Goal: Task Accomplishment & Management: Complete application form

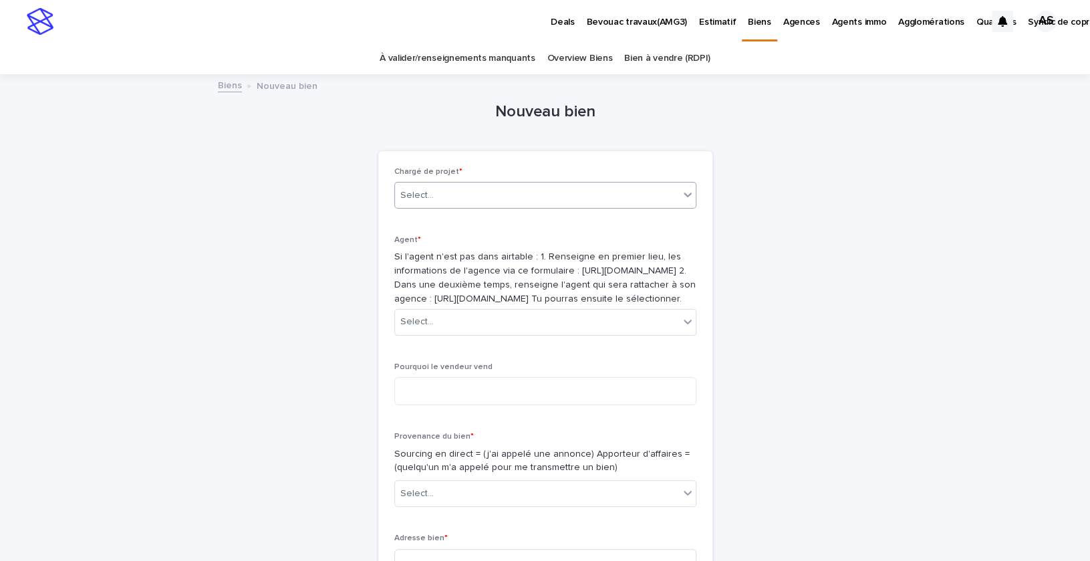
click at [426, 194] on div "Select..." at bounding box center [416, 195] width 33 height 14
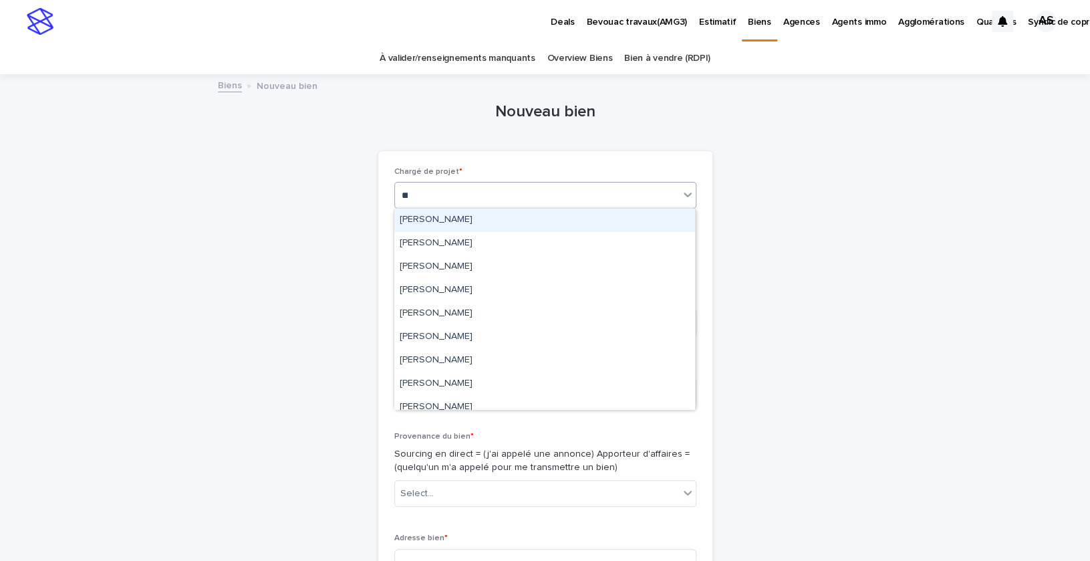
type input "***"
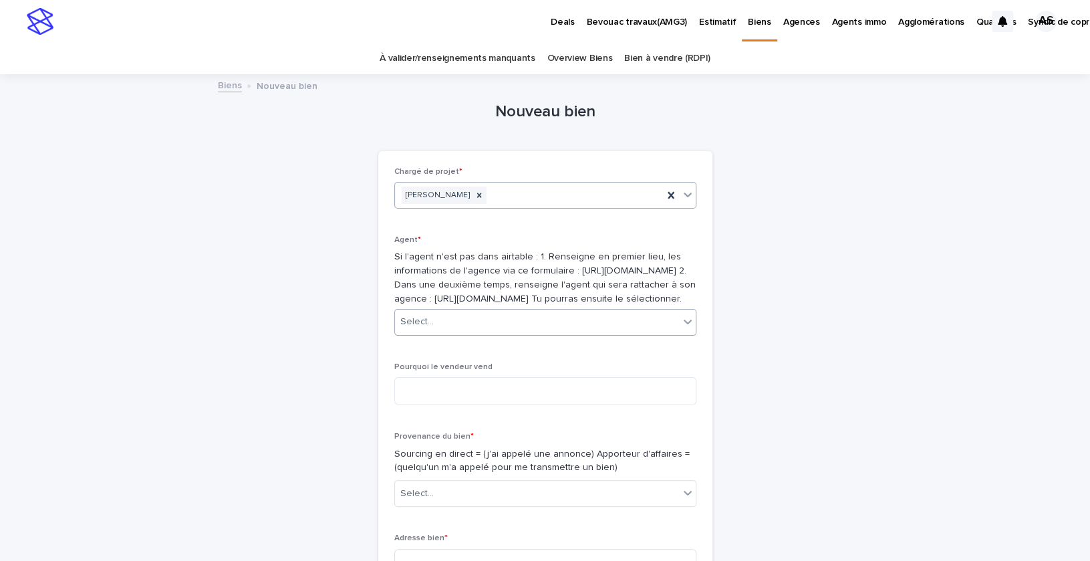
click at [463, 333] on div "Select..." at bounding box center [537, 322] width 284 height 22
type input "*"
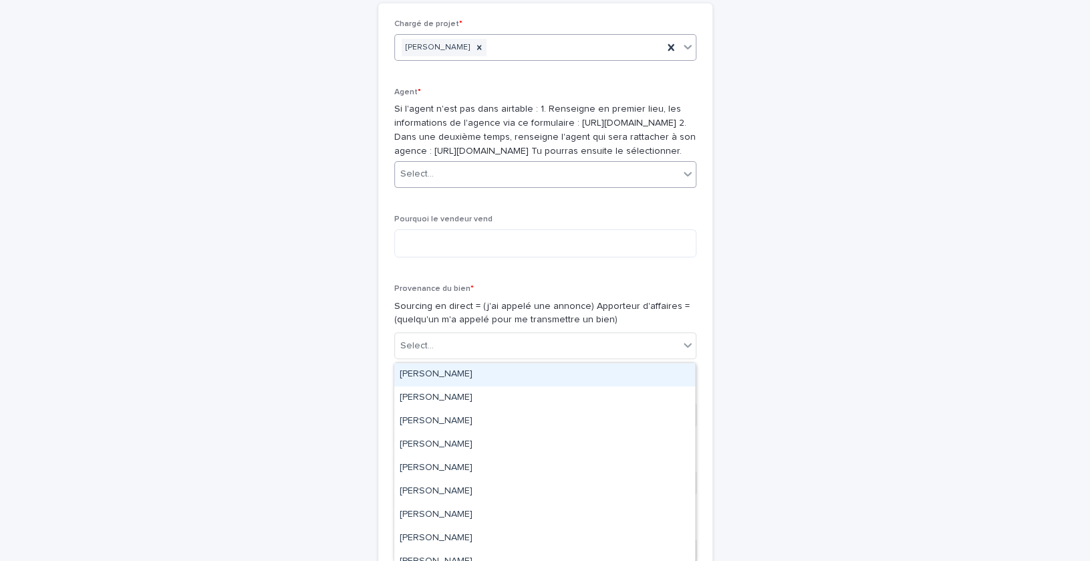
scroll to position [175, 0]
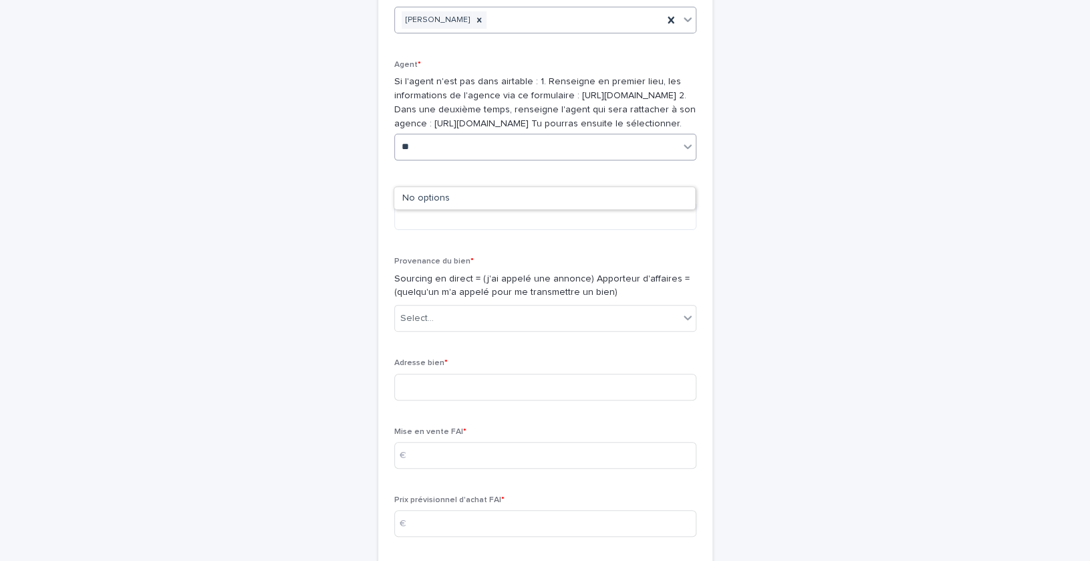
type input "*"
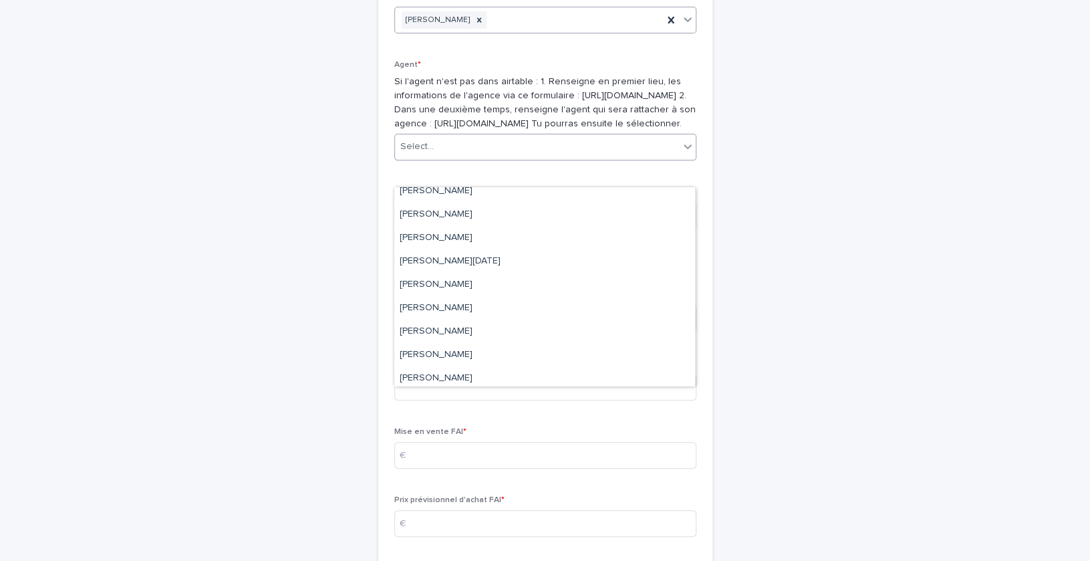
scroll to position [0, 0]
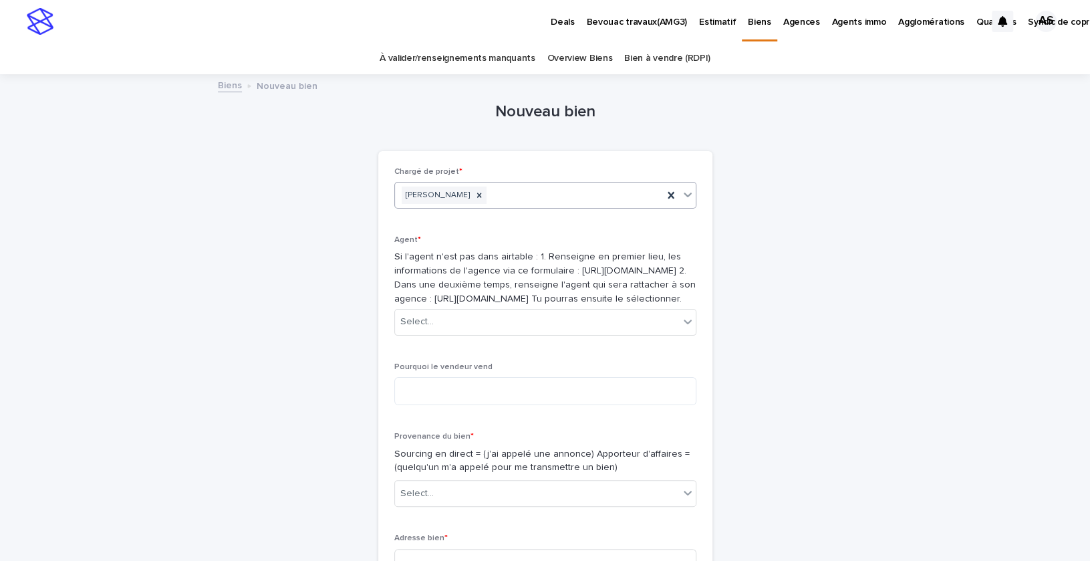
click at [841, 23] on p "Agents immo" at bounding box center [858, 14] width 55 height 28
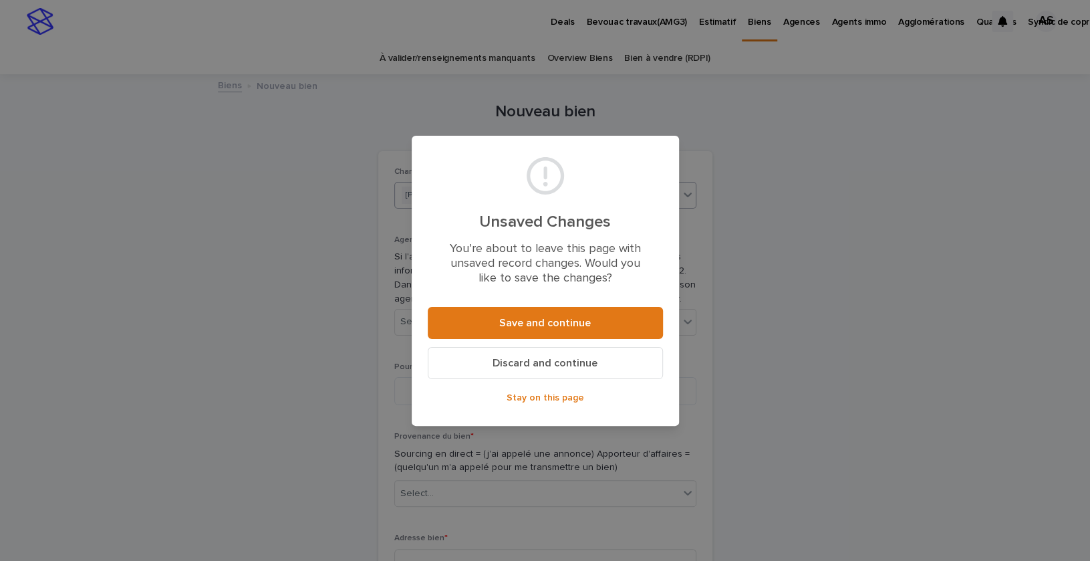
click at [787, 289] on div "Unsaved Changes You’re about to leave this page with unsaved record changes. Wo…" at bounding box center [545, 280] width 1090 height 561
click at [569, 400] on span "Stay on this page" at bounding box center [546, 397] width 78 height 9
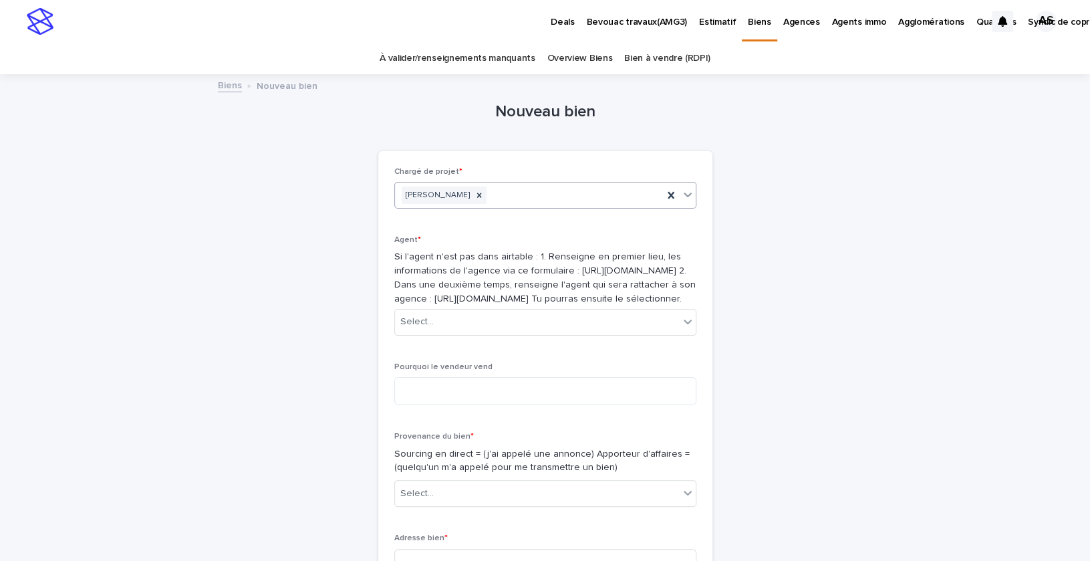
click at [532, 290] on p "Si l'agent n'est pas dans airtable : 1. Renseigne en premier lieu, les informat…" at bounding box center [545, 277] width 302 height 55
click at [532, 283] on p "Si l'agent n'est pas dans airtable : 1. Renseigne en premier lieu, les informat…" at bounding box center [545, 277] width 302 height 55
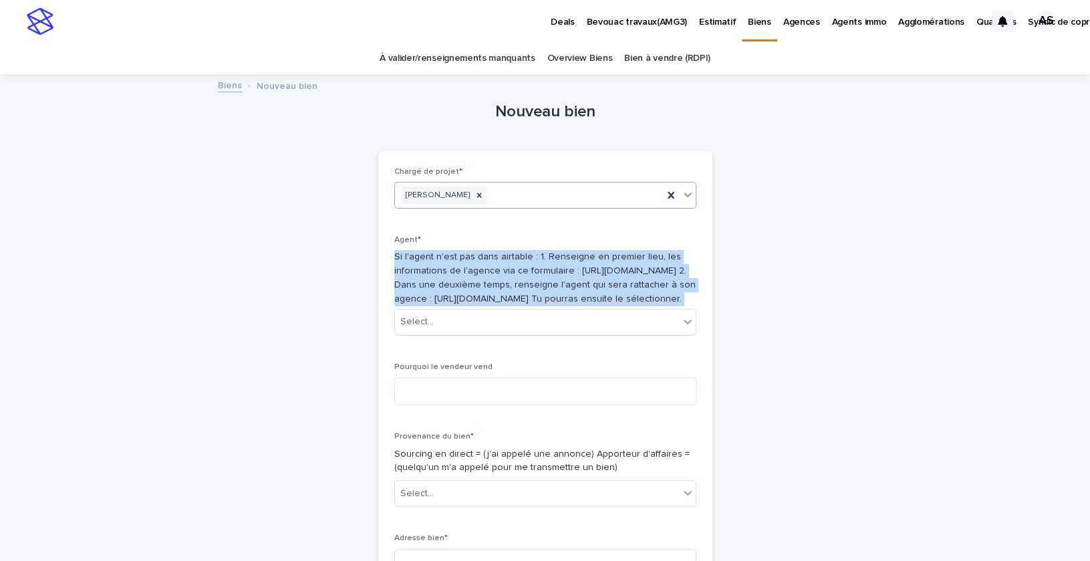
click at [532, 283] on p "Si l'agent n'est pas dans airtable : 1. Renseigne en premier lieu, les informat…" at bounding box center [545, 277] width 302 height 55
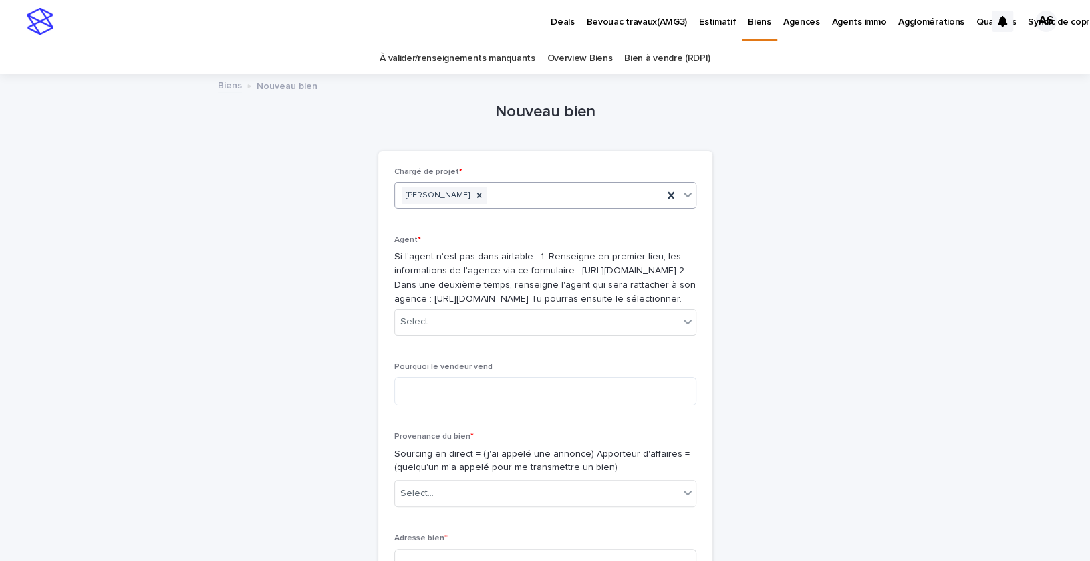
click at [870, 11] on p "Agents immo" at bounding box center [858, 14] width 55 height 28
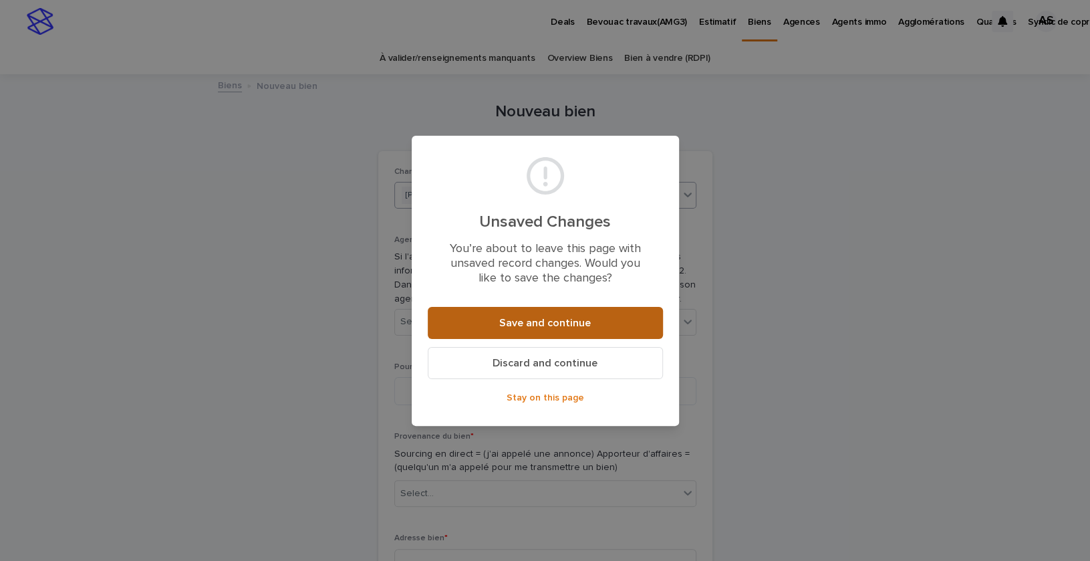
click at [568, 321] on span "Save and continue" at bounding box center [545, 322] width 92 height 11
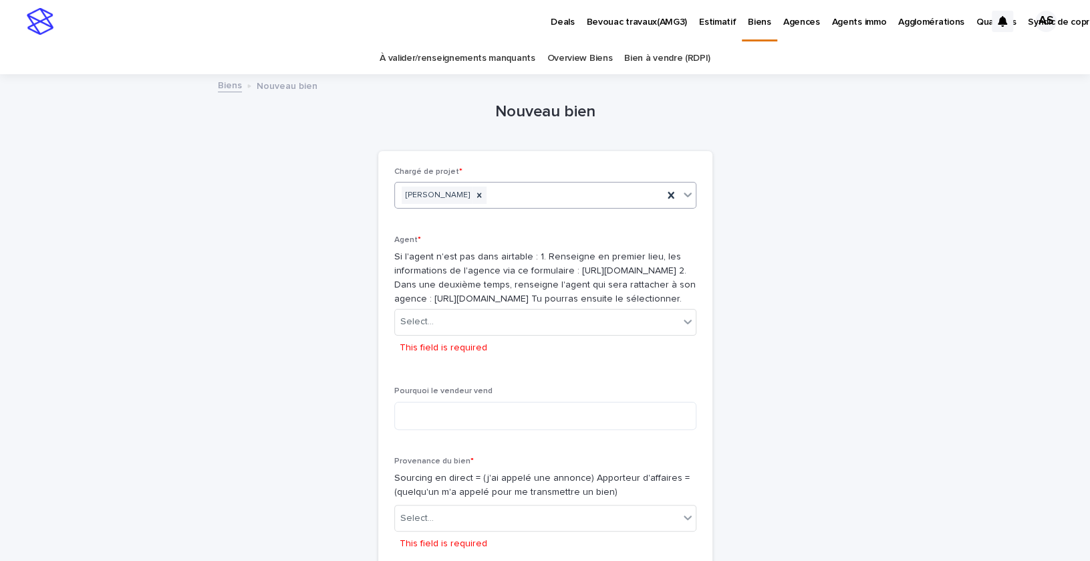
click at [850, 19] on p "Agents immo" at bounding box center [858, 14] width 55 height 28
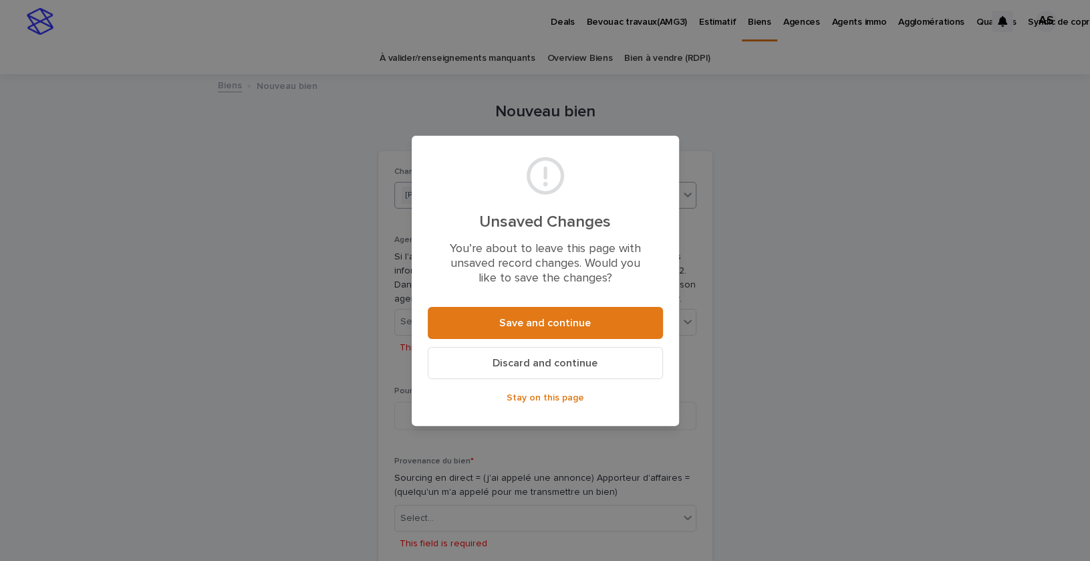
click at [558, 375] on button "Discard and continue" at bounding box center [545, 363] width 235 height 32
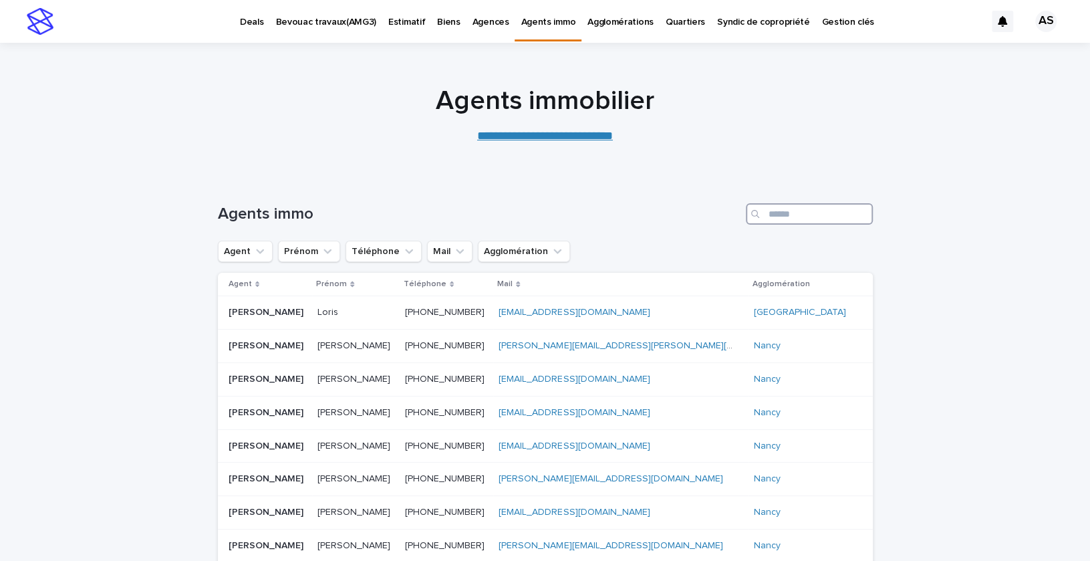
click at [806, 215] on input "Search" at bounding box center [809, 213] width 127 height 21
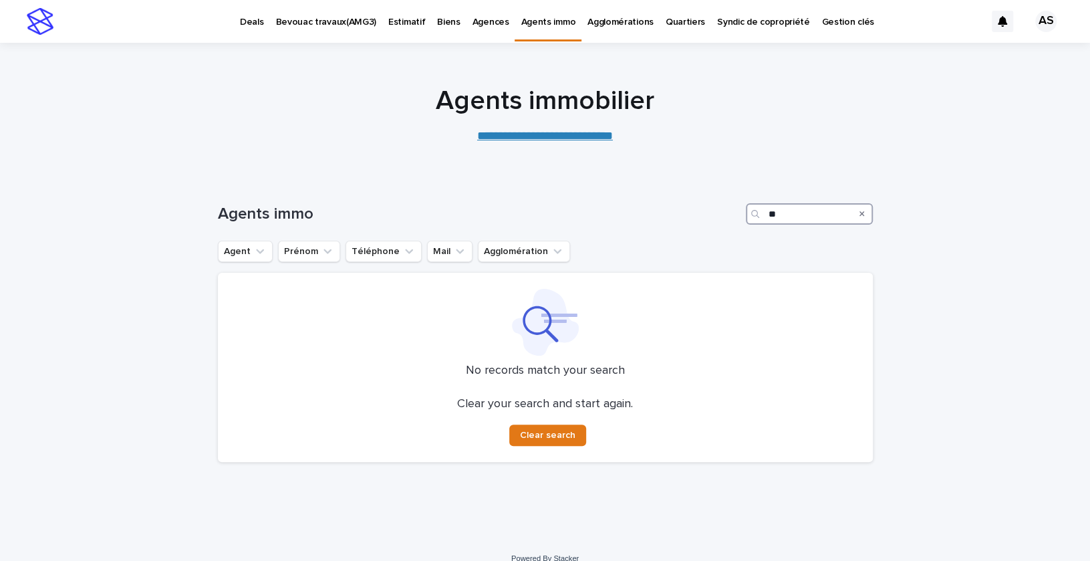
type input "*"
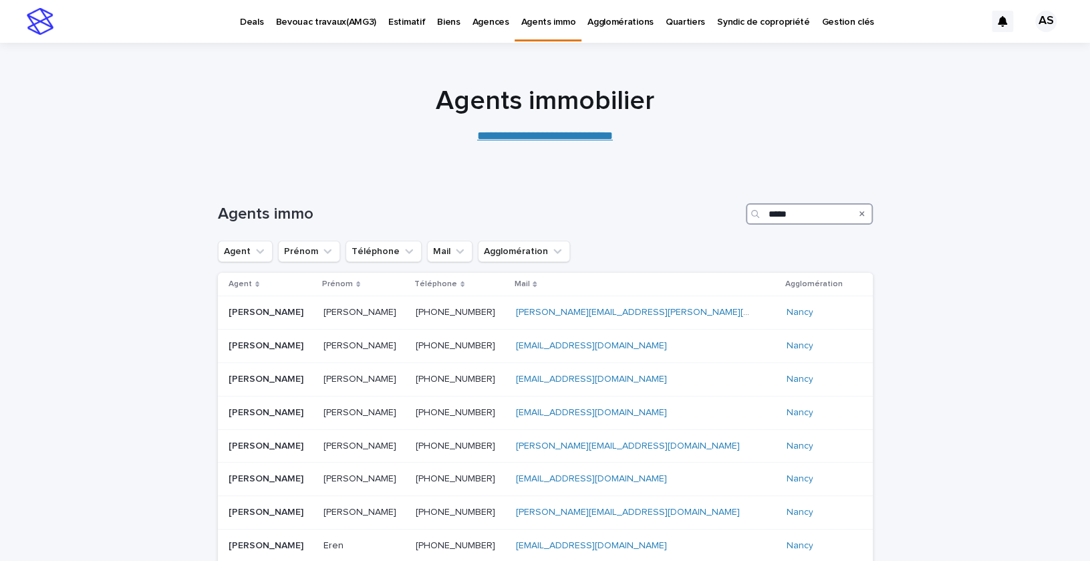
type input "*****"
click at [255, 283] on icon at bounding box center [257, 284] width 4 height 6
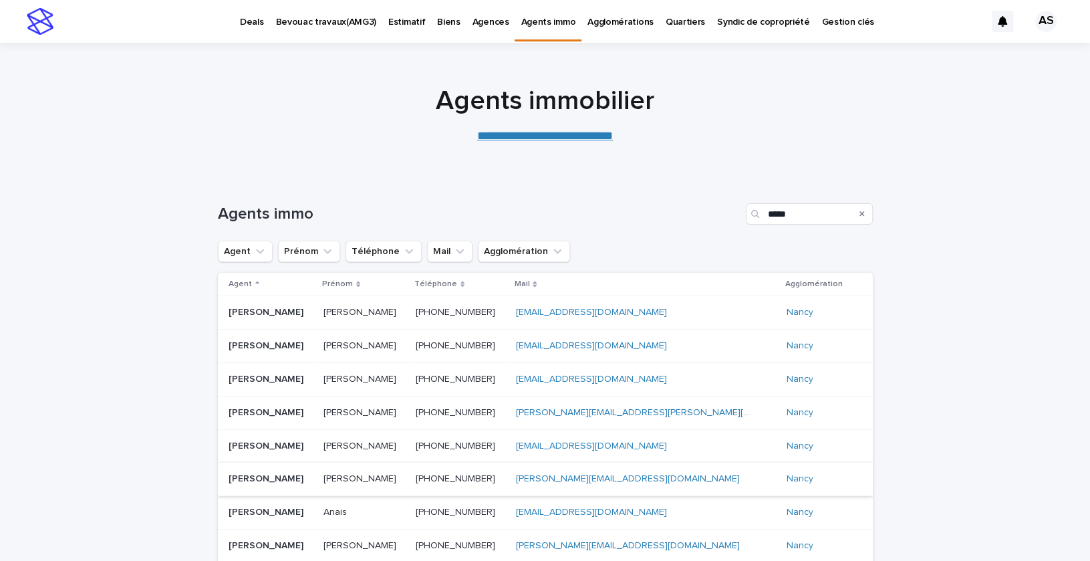
scroll to position [218, 0]
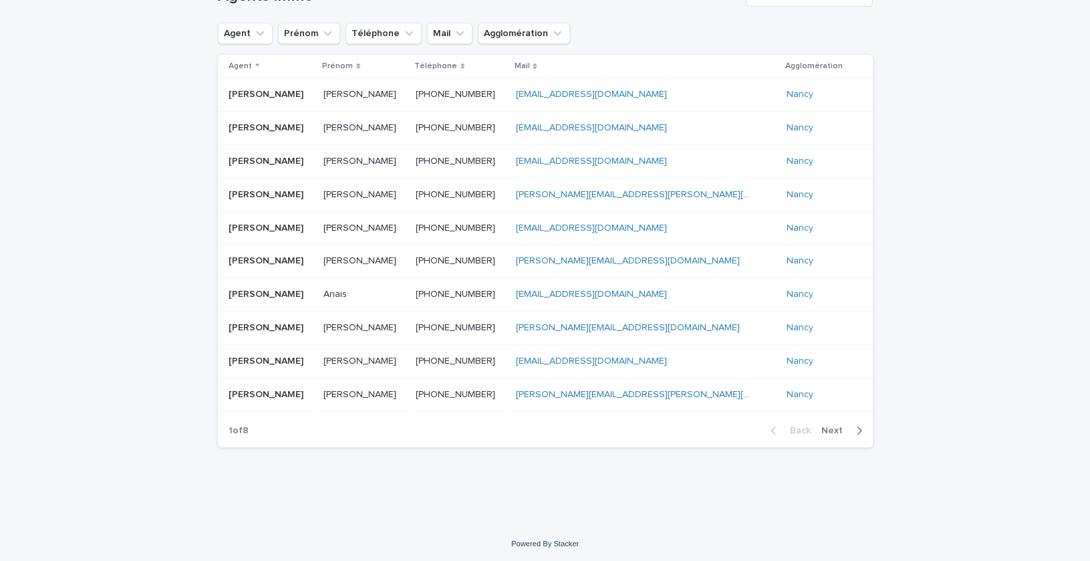
click at [831, 430] on span "Next" at bounding box center [835, 430] width 29 height 9
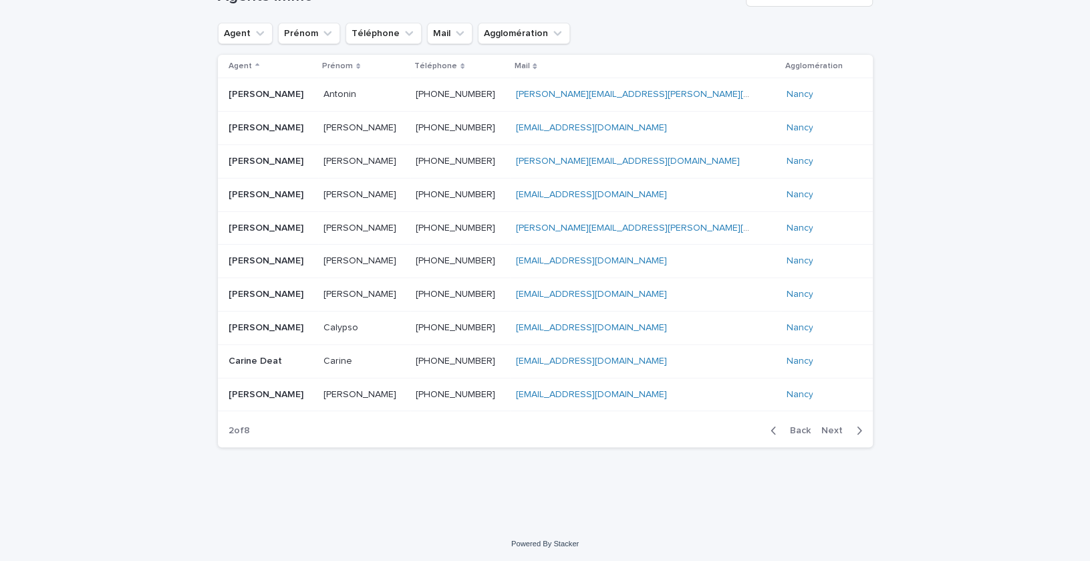
click at [831, 430] on span "Next" at bounding box center [835, 430] width 29 height 9
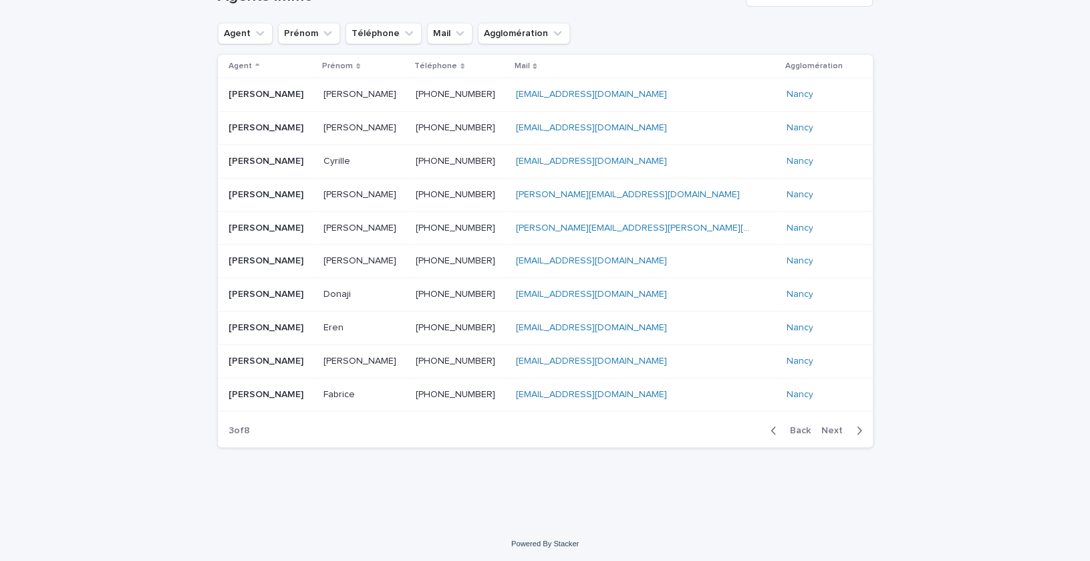
click at [831, 430] on span "Next" at bounding box center [835, 430] width 29 height 9
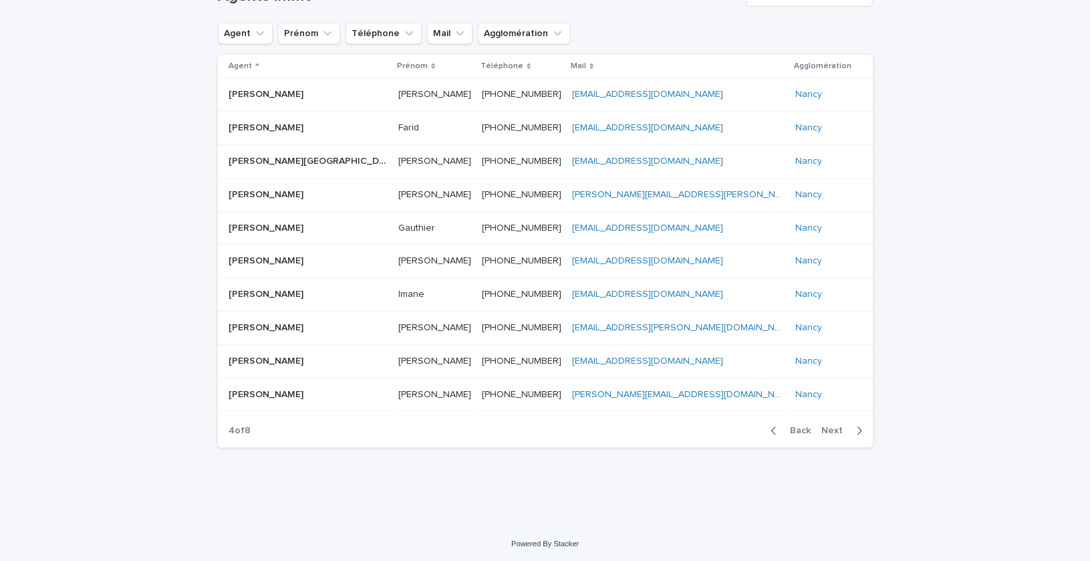
click at [831, 430] on span "Next" at bounding box center [835, 430] width 29 height 9
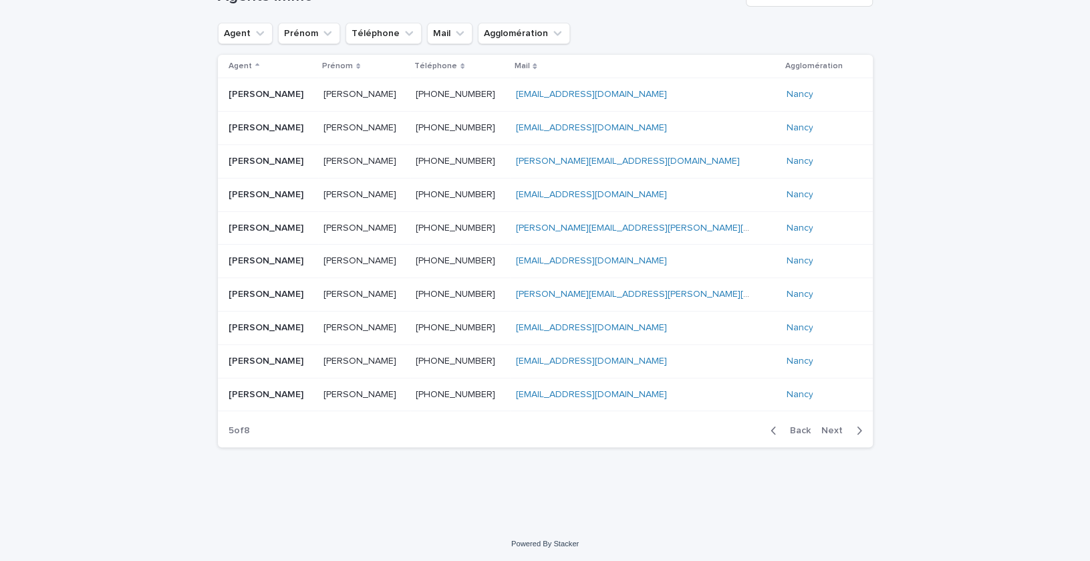
click at [831, 430] on span "Next" at bounding box center [835, 430] width 29 height 9
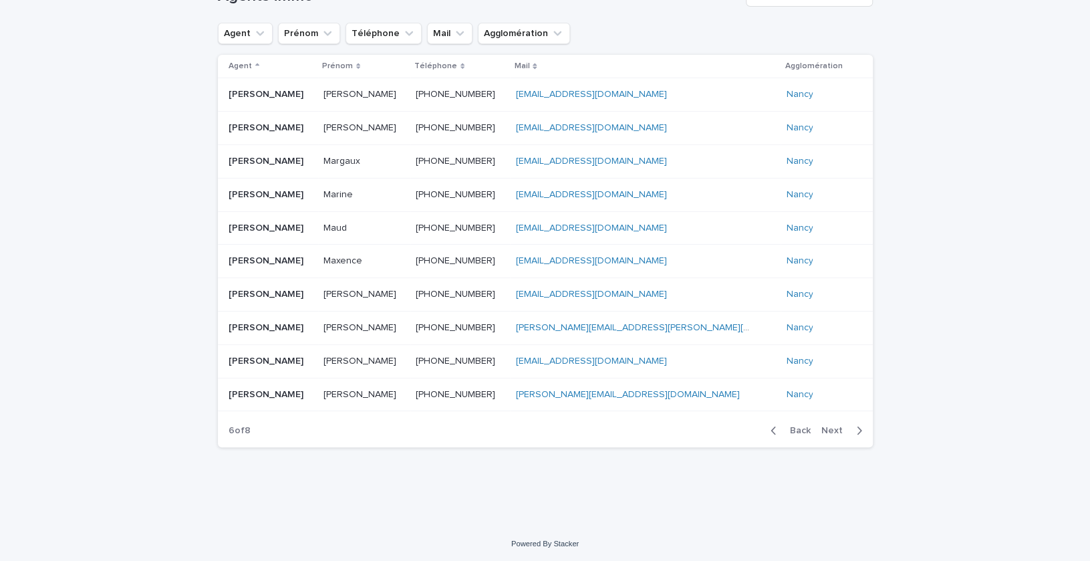
click at [831, 430] on span "Next" at bounding box center [835, 430] width 29 height 9
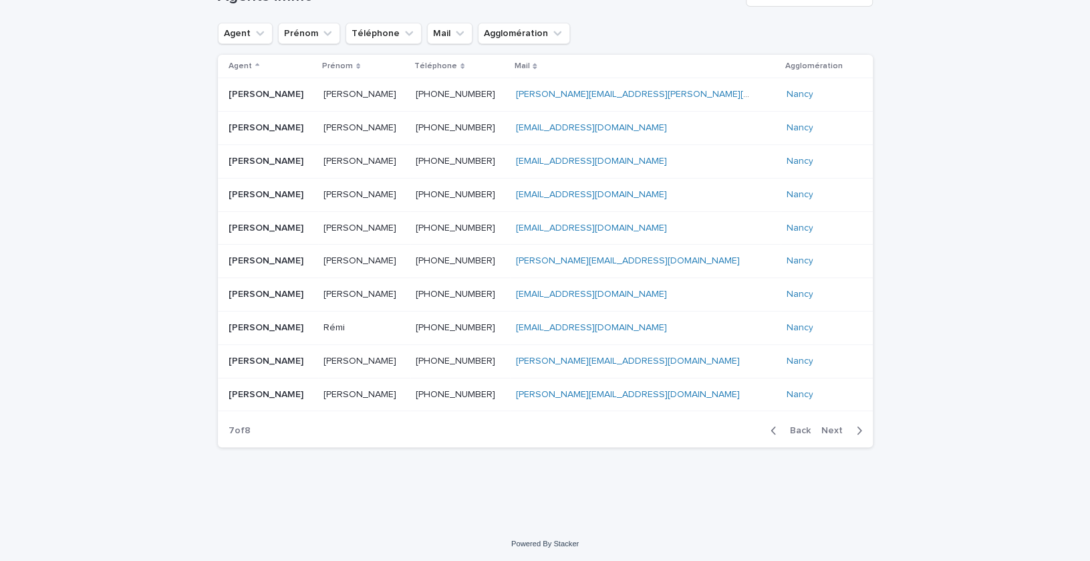
click at [831, 430] on span "Next" at bounding box center [835, 430] width 29 height 9
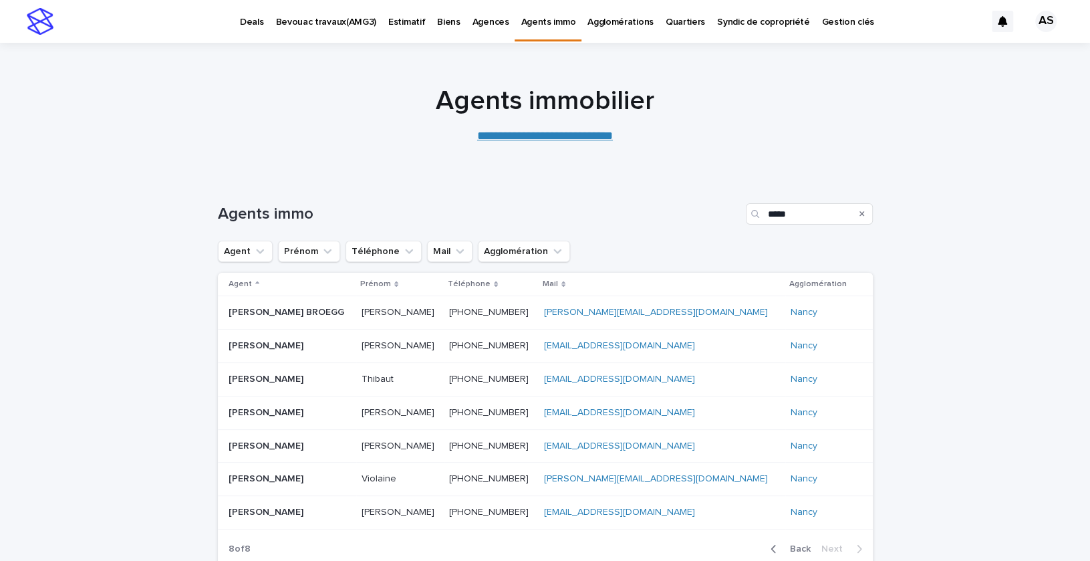
click at [514, 125] on div "**********" at bounding box center [545, 115] width 668 height 60
click at [514, 126] on div "**********" at bounding box center [545, 115] width 668 height 60
click at [511, 136] on link "**********" at bounding box center [545, 136] width 136 height 12
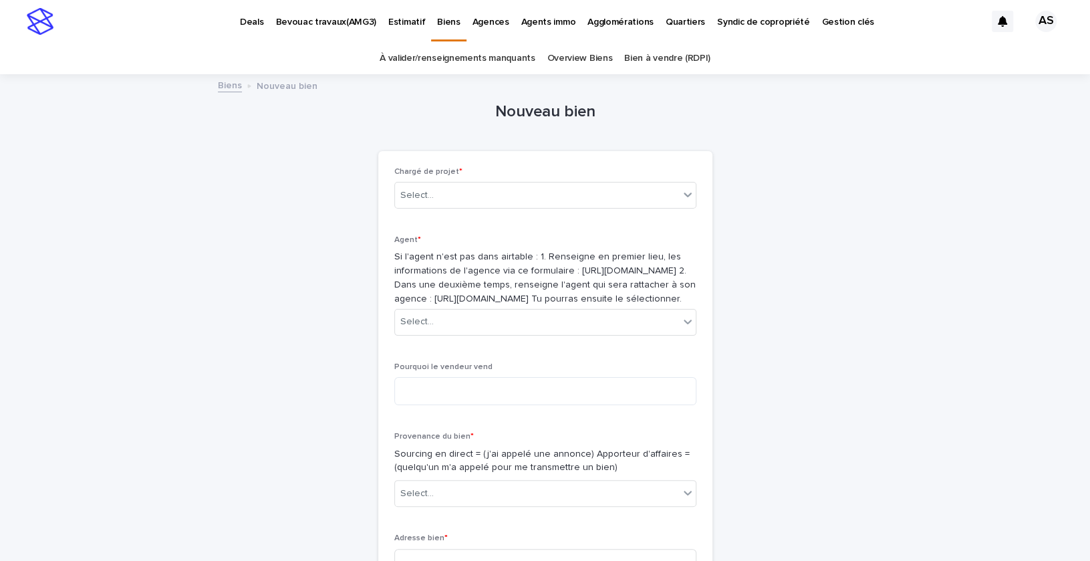
click at [431, 175] on p "Chargé de projet *" at bounding box center [545, 171] width 302 height 9
click at [428, 192] on div "Select..." at bounding box center [416, 195] width 33 height 14
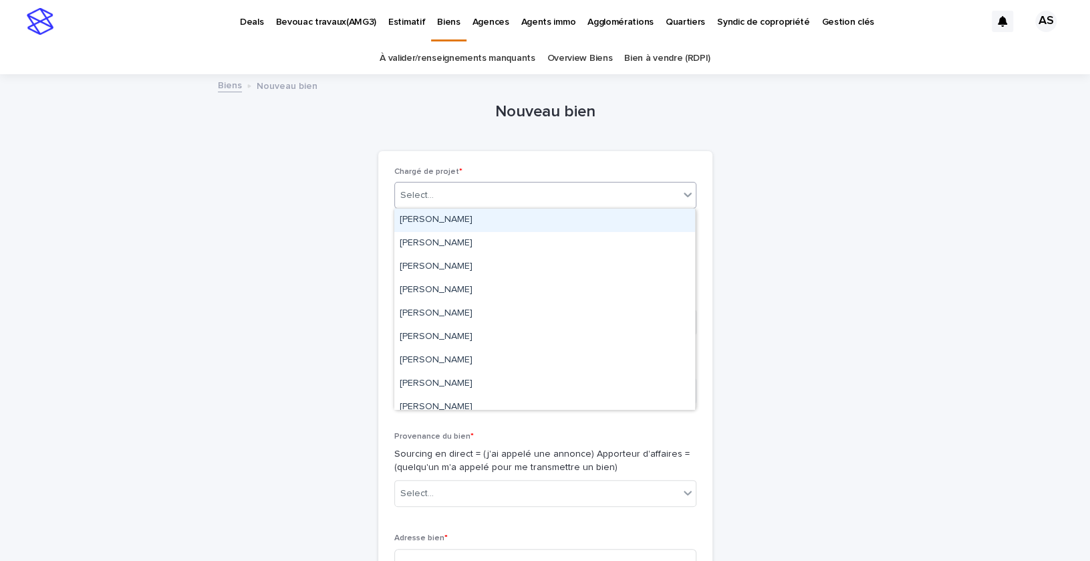
click at [439, 217] on div "[PERSON_NAME]" at bounding box center [544, 220] width 301 height 23
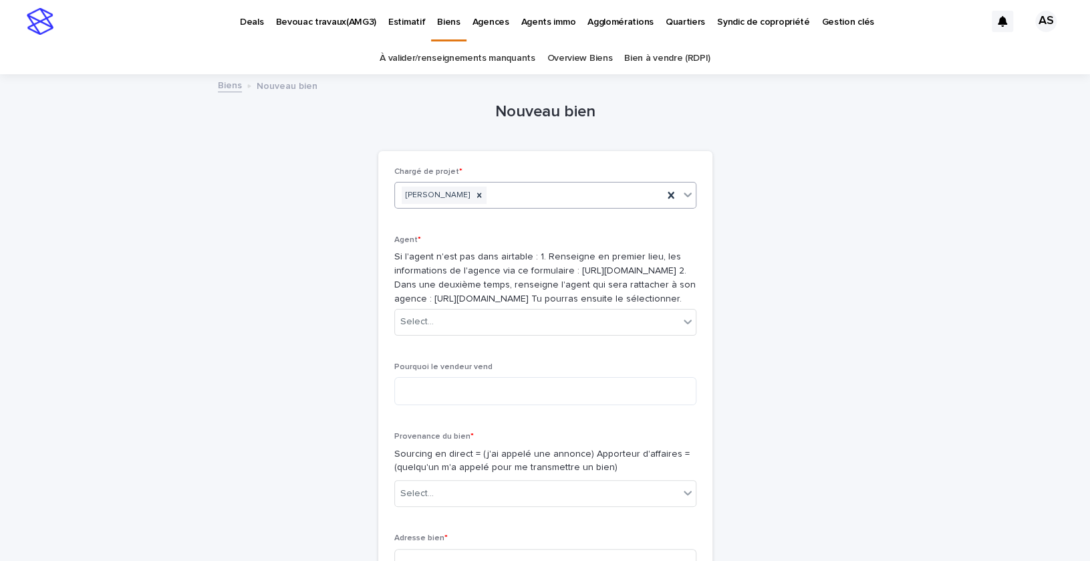
scroll to position [86, 0]
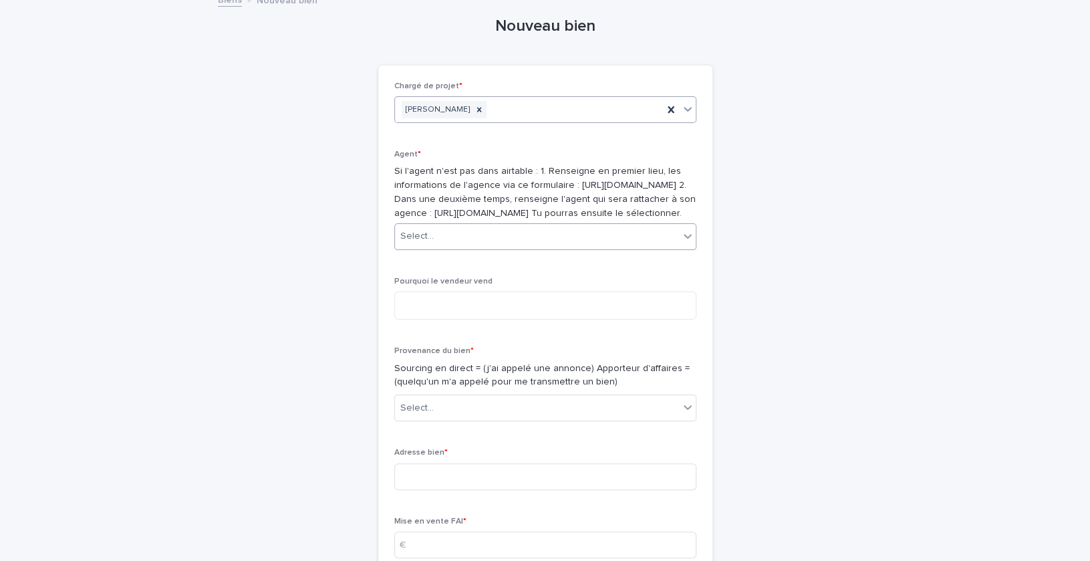
click at [435, 247] on div "Select..." at bounding box center [537, 236] width 284 height 22
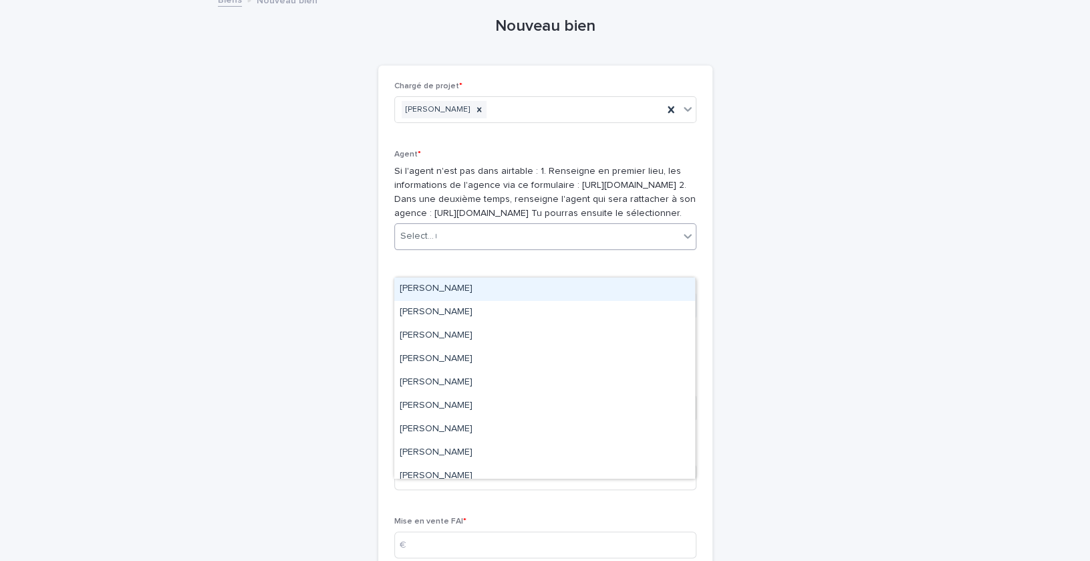
type input "**"
click at [448, 290] on div "[PERSON_NAME]" at bounding box center [544, 288] width 301 height 23
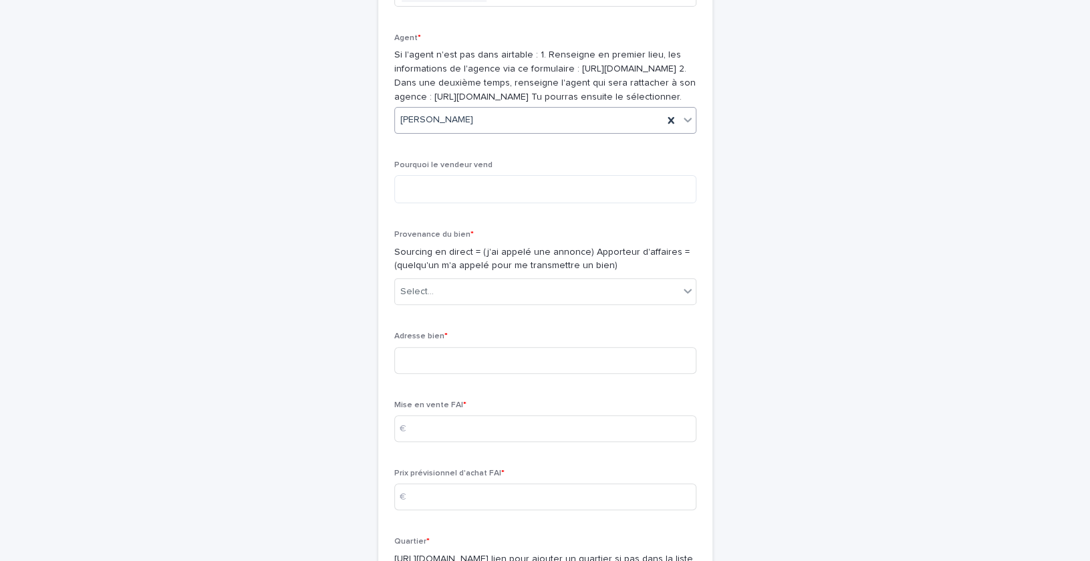
scroll to position [257, 0]
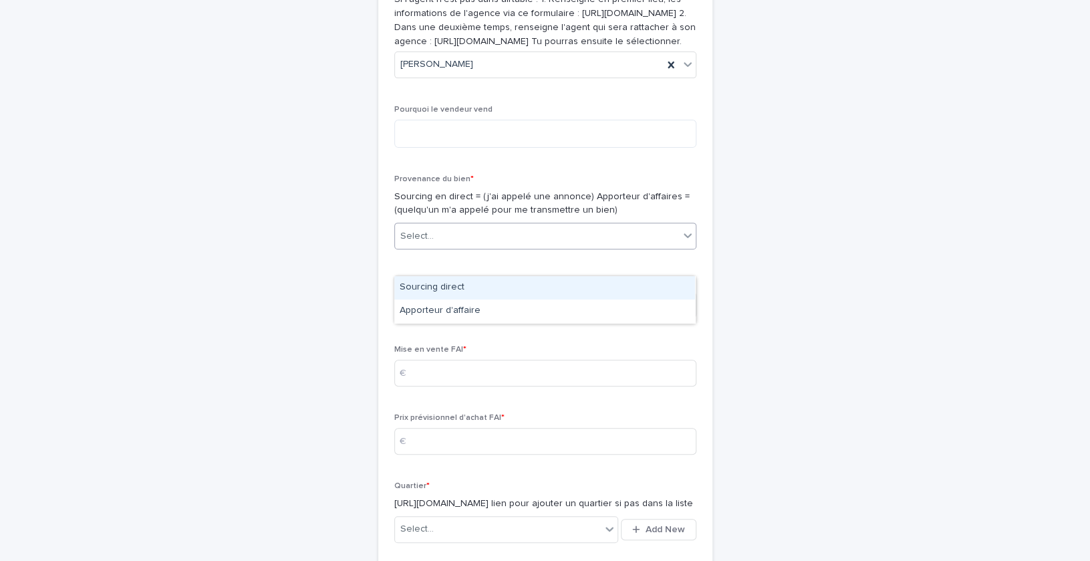
click at [440, 247] on div "Select..." at bounding box center [537, 236] width 284 height 22
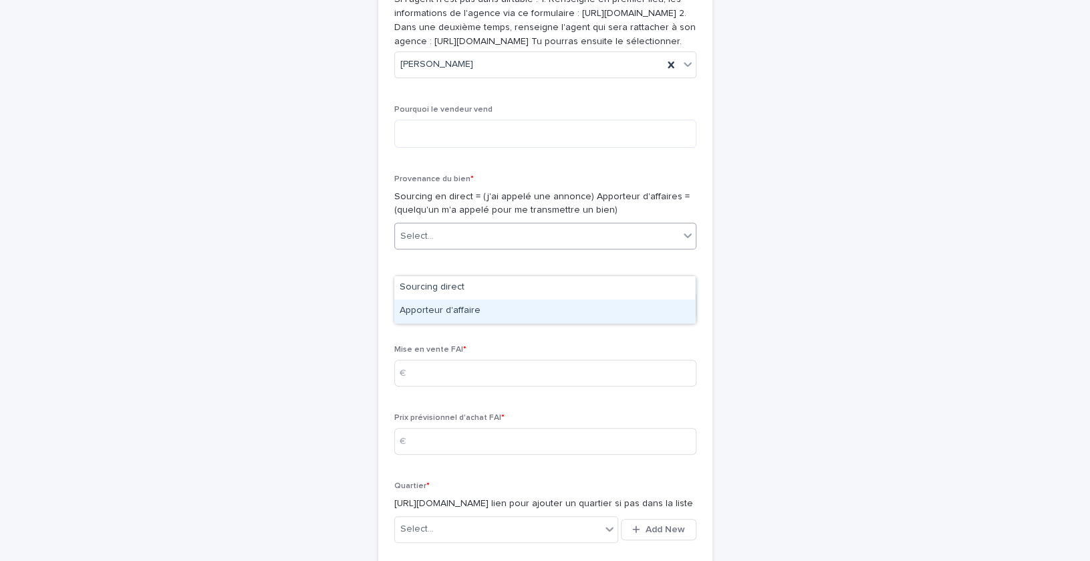
click at [440, 301] on div "Apporteur d'affaire" at bounding box center [544, 310] width 301 height 23
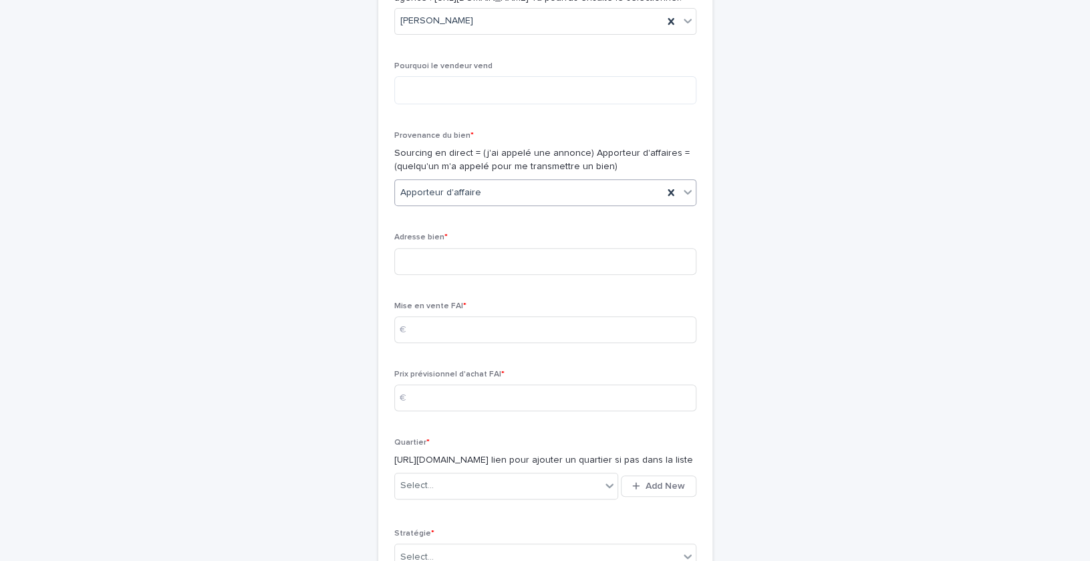
scroll to position [307, 0]
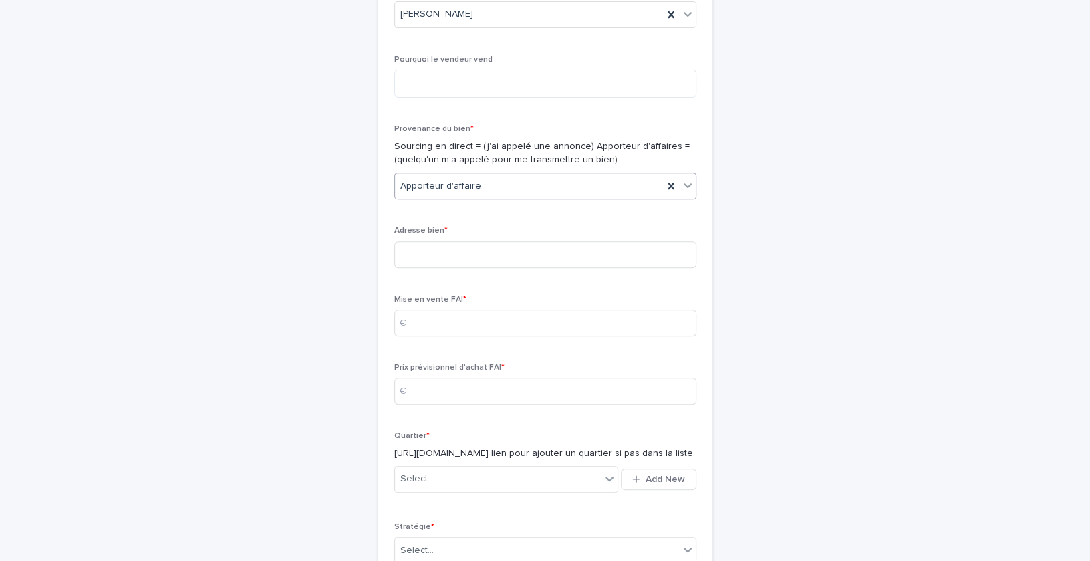
click at [438, 278] on div "Adresse bien *" at bounding box center [545, 252] width 302 height 52
click at [433, 268] on input at bounding box center [545, 254] width 302 height 27
paste input "**********"
click at [421, 268] on input "**********" at bounding box center [545, 254] width 302 height 27
type input "**********"
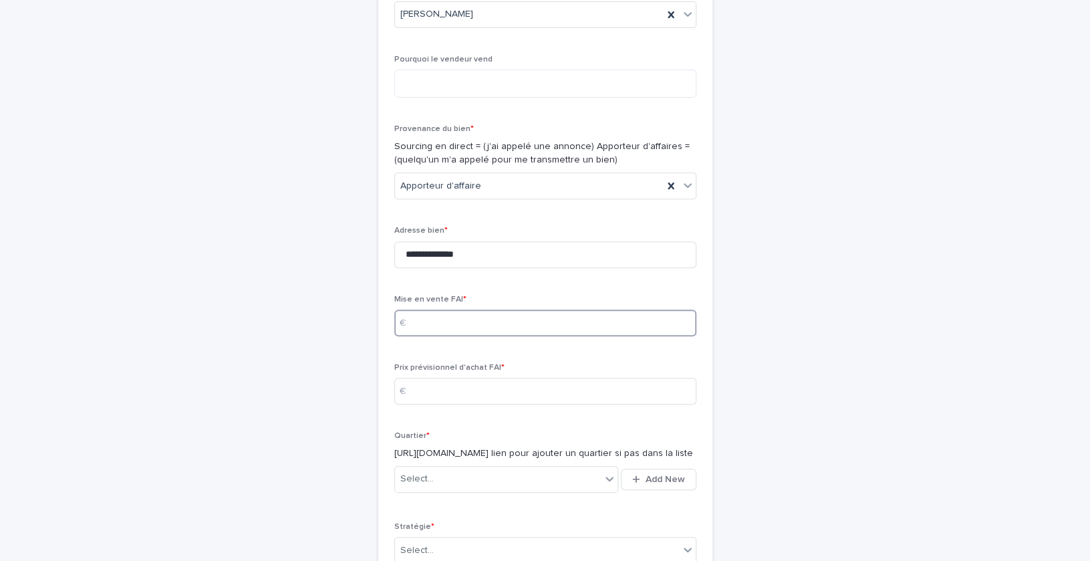
click at [452, 336] on input at bounding box center [545, 322] width 302 height 27
type input "*****"
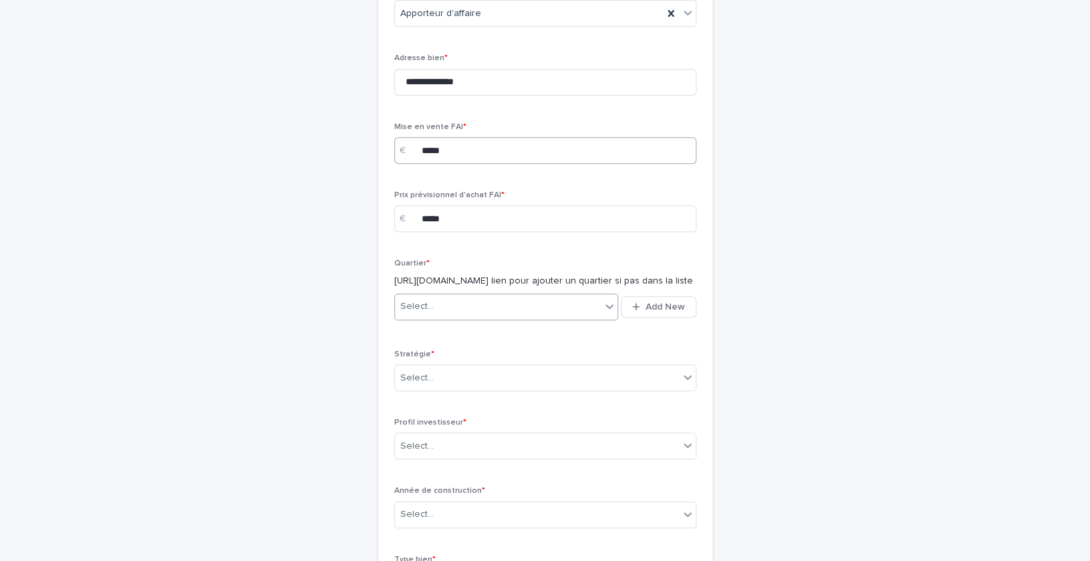
scroll to position [483, 0]
click at [535, 315] on div "Select..." at bounding box center [498, 304] width 207 height 22
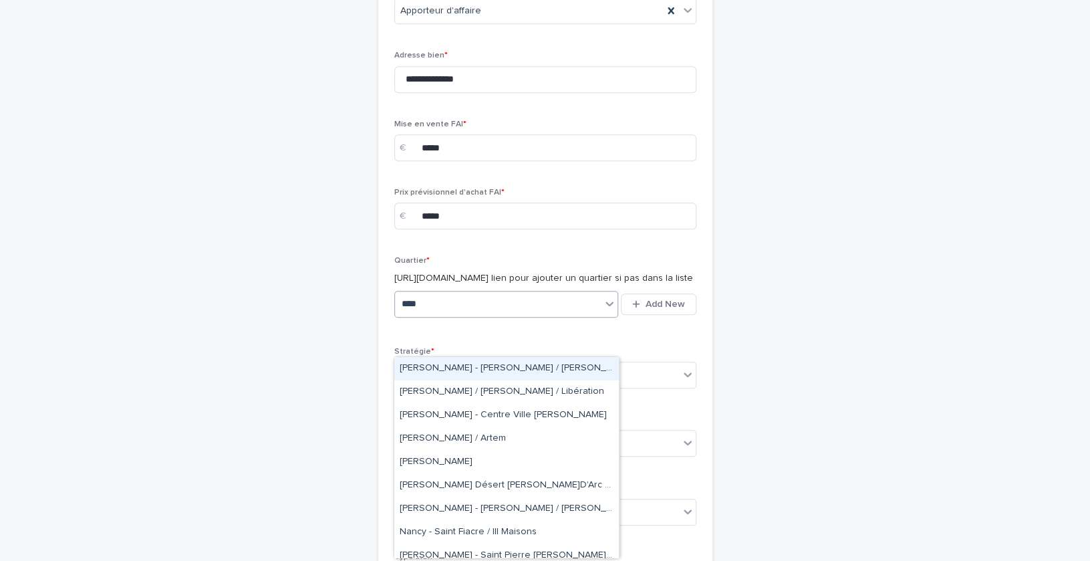
type input "*****"
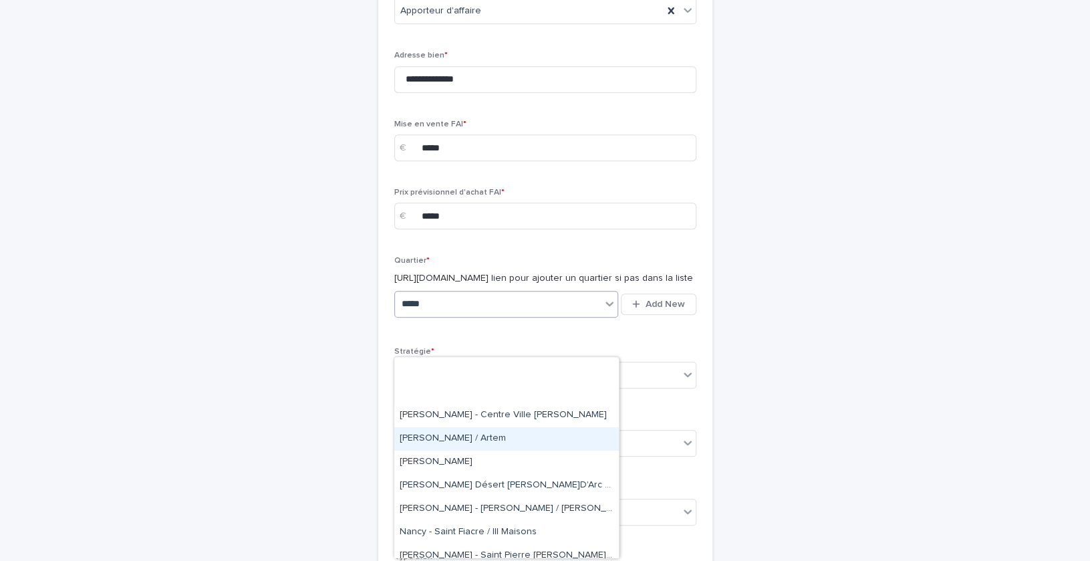
scroll to position [80, 0]
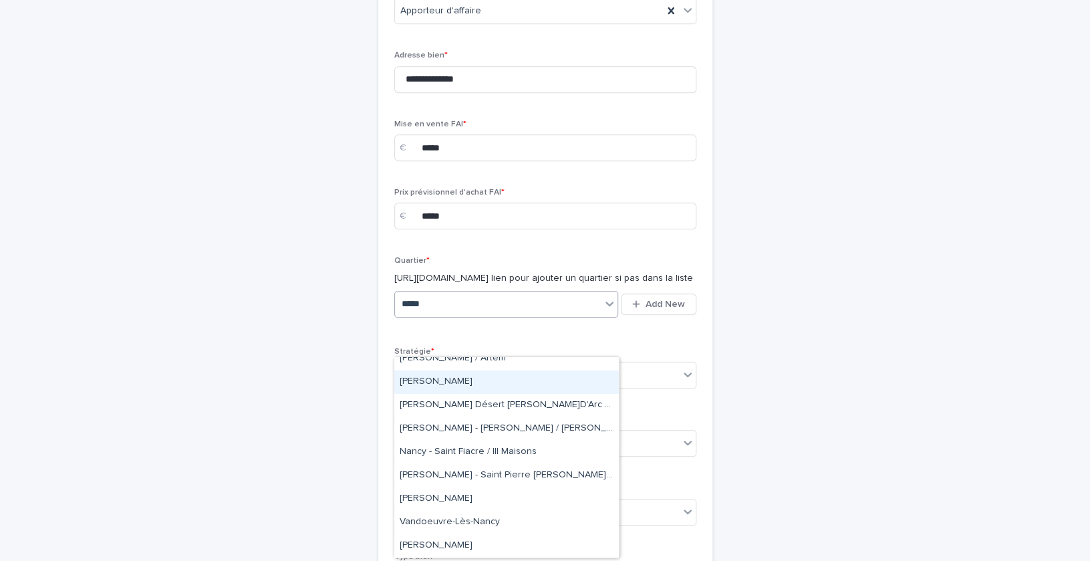
click at [471, 392] on div "[PERSON_NAME]" at bounding box center [506, 381] width 225 height 23
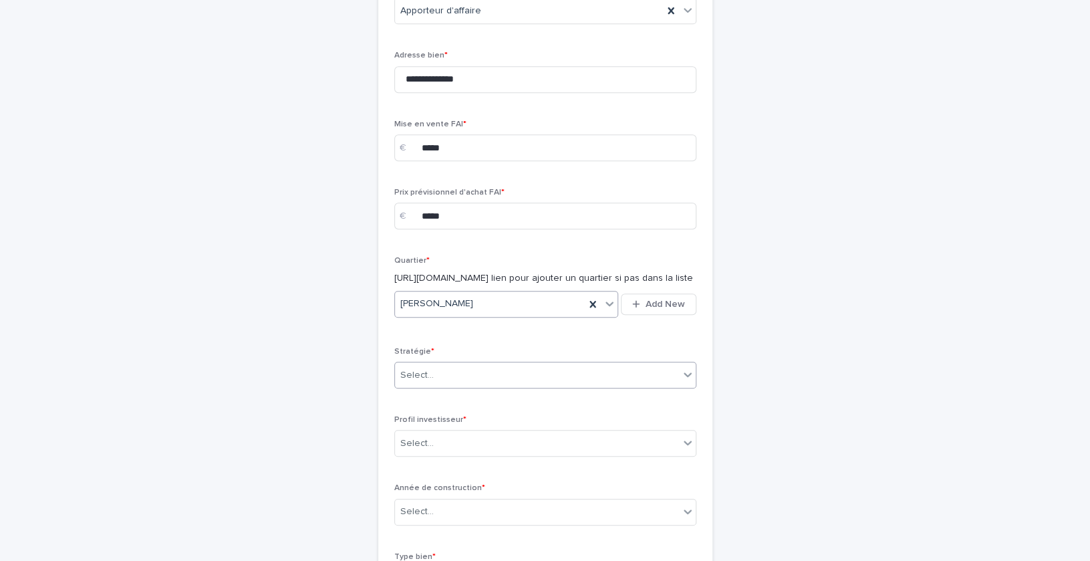
click at [466, 386] on div "Select..." at bounding box center [537, 375] width 284 height 22
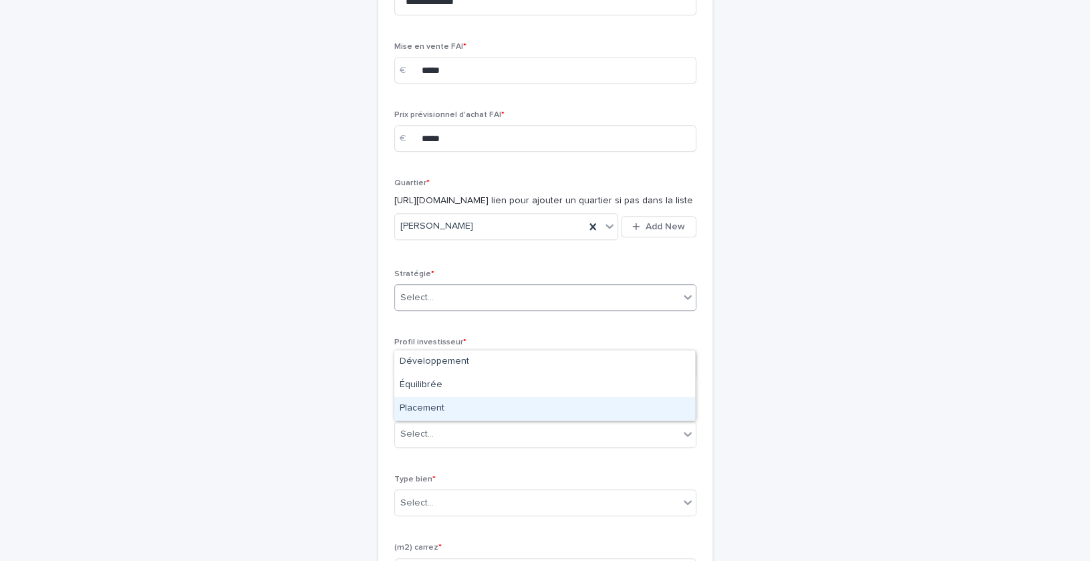
click at [432, 402] on div "Placement" at bounding box center [544, 408] width 301 height 23
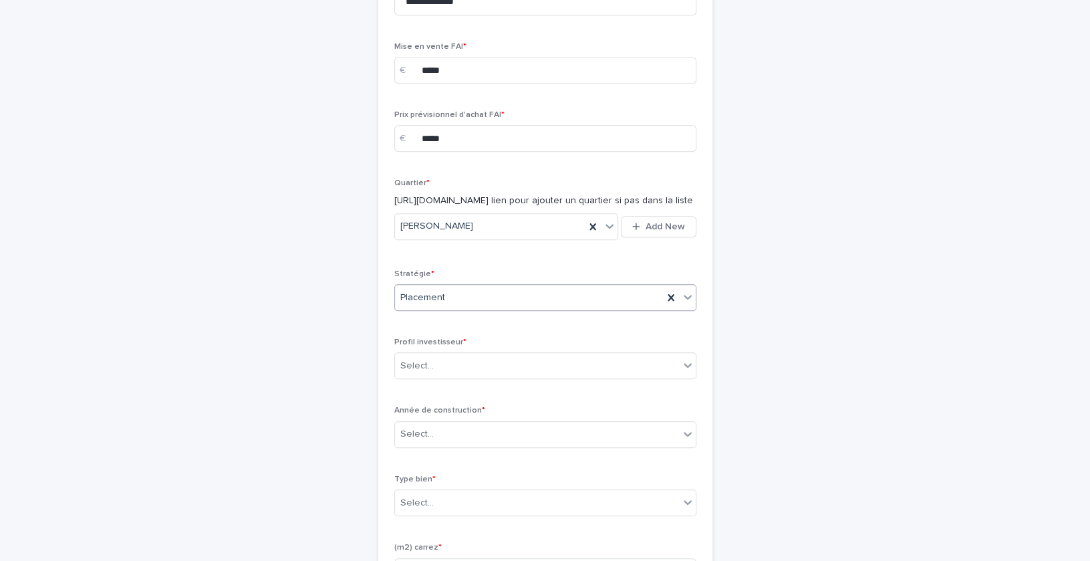
click at [432, 377] on div "Select..." at bounding box center [537, 366] width 284 height 22
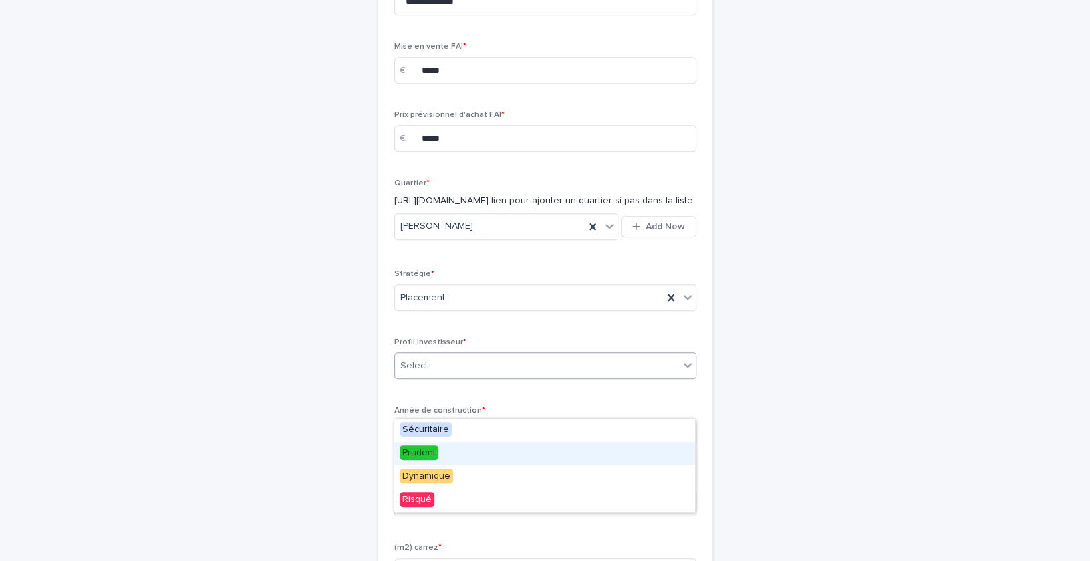
click at [422, 448] on span "Prudent" at bounding box center [419, 452] width 39 height 15
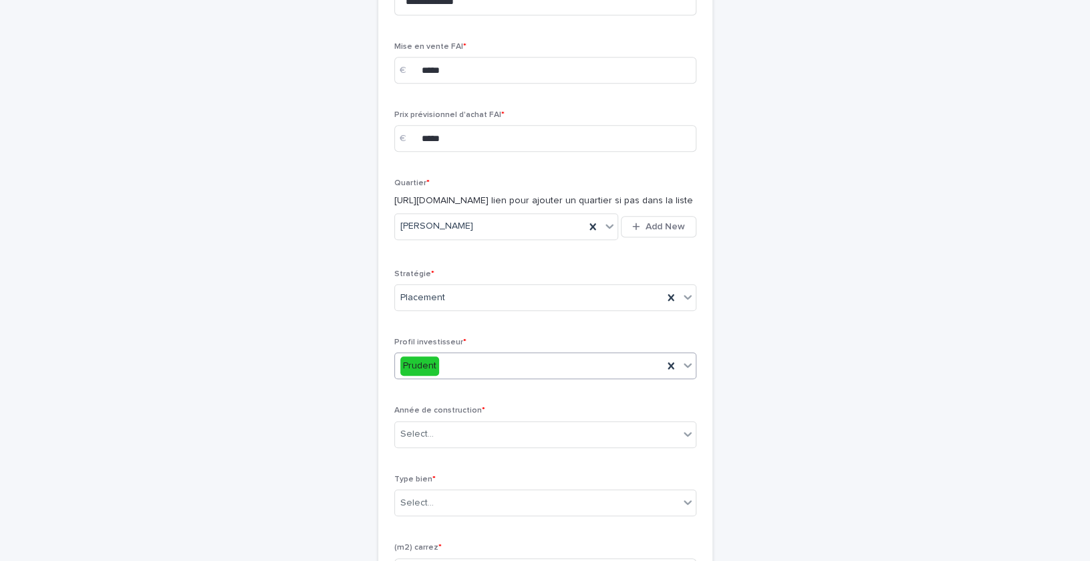
scroll to position [664, 0]
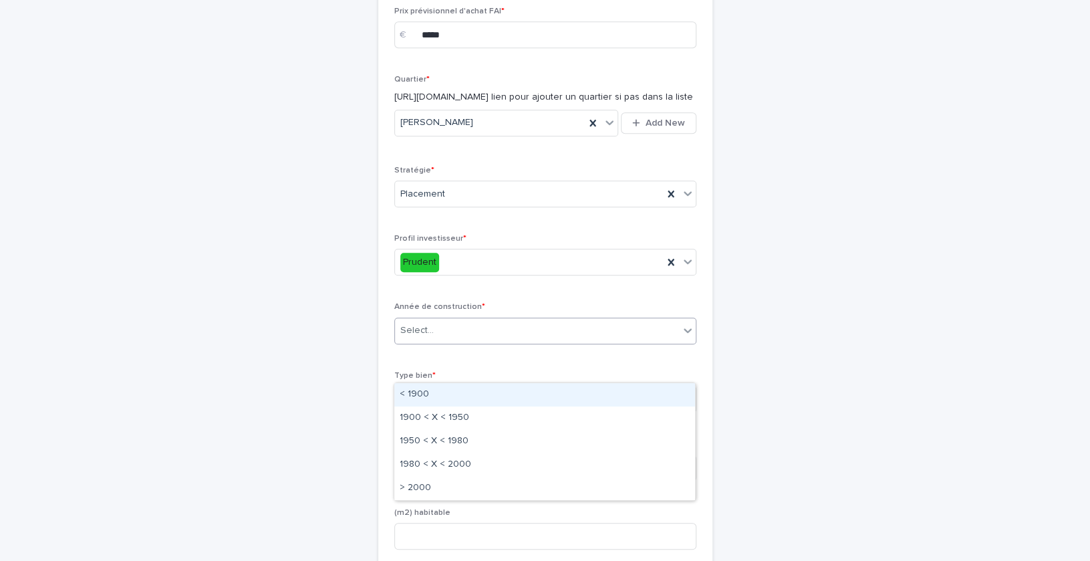
click at [420, 338] on div "Select..." at bounding box center [416, 330] width 33 height 14
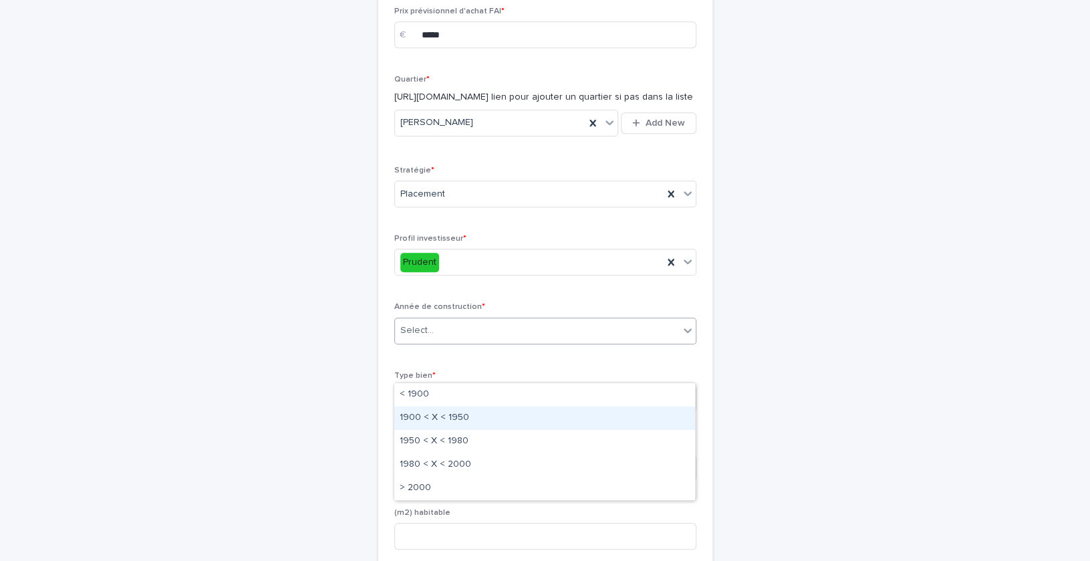
click at [424, 412] on div "1900 < X < 1950" at bounding box center [544, 417] width 301 height 23
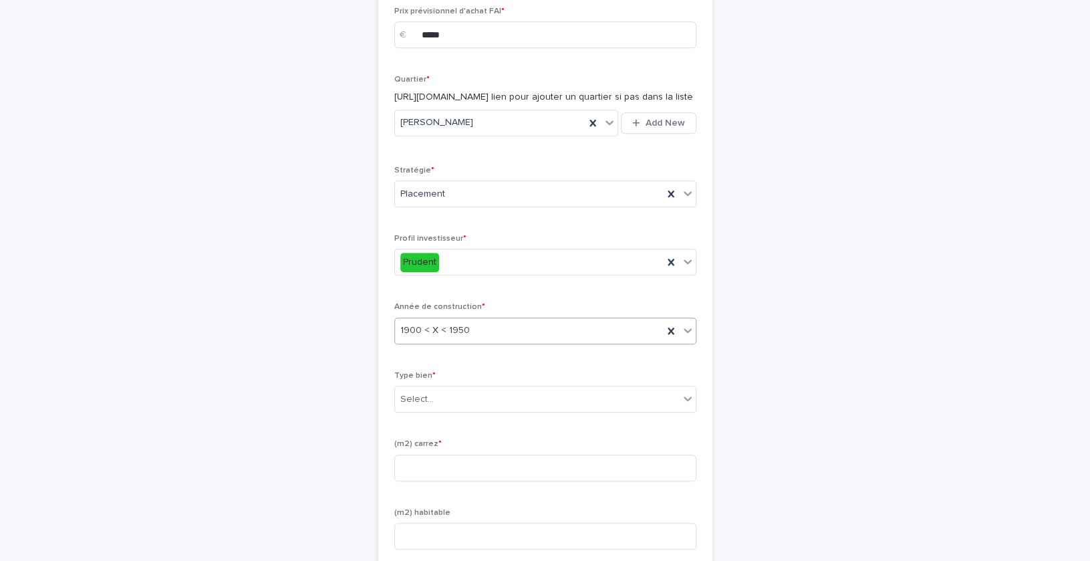
scroll to position [710, 0]
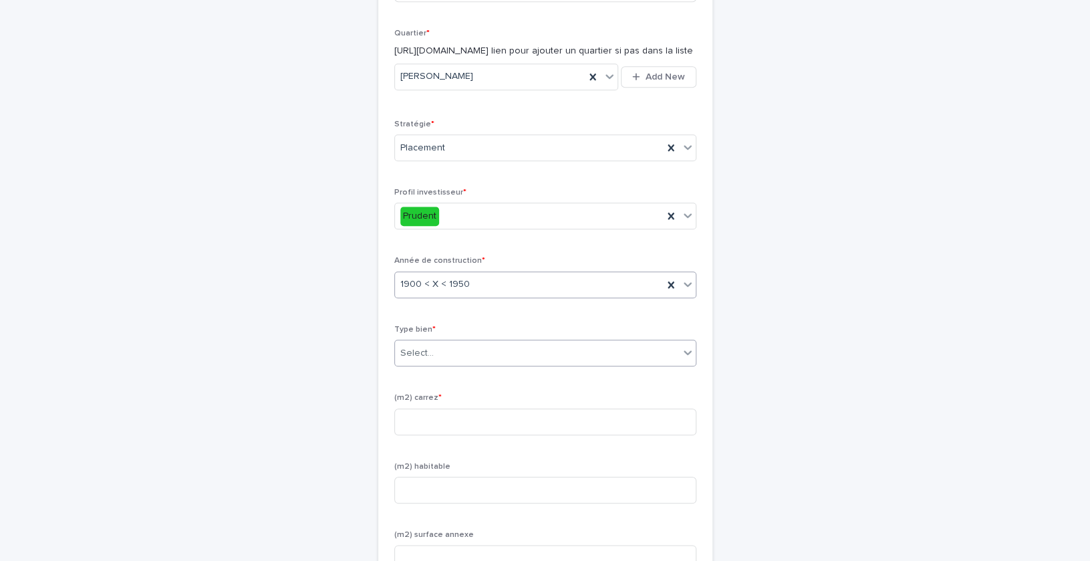
click at [421, 360] on div "Select..." at bounding box center [416, 353] width 33 height 14
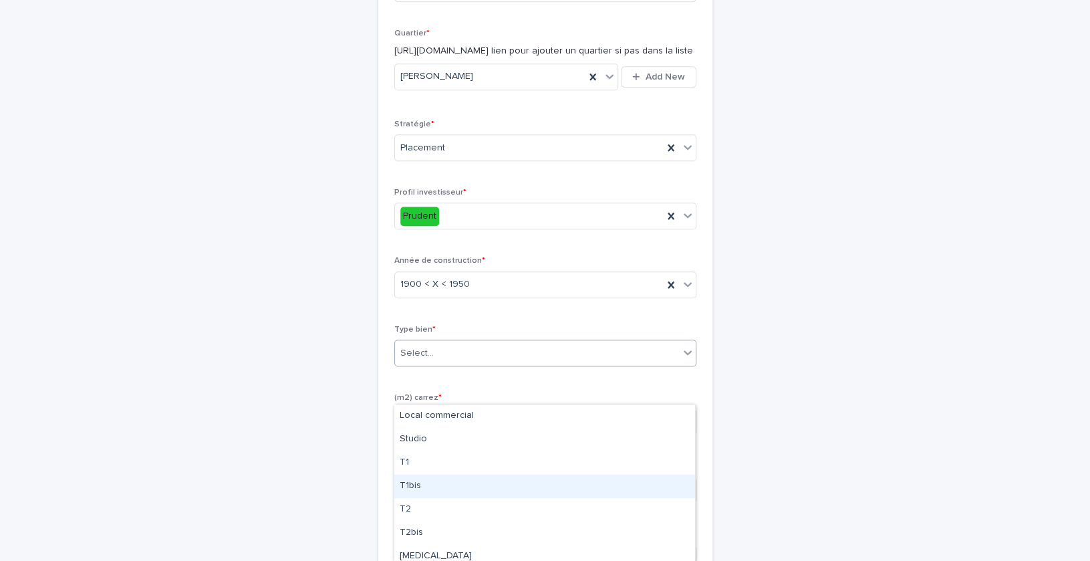
click at [426, 493] on div "T1bis" at bounding box center [544, 486] width 301 height 23
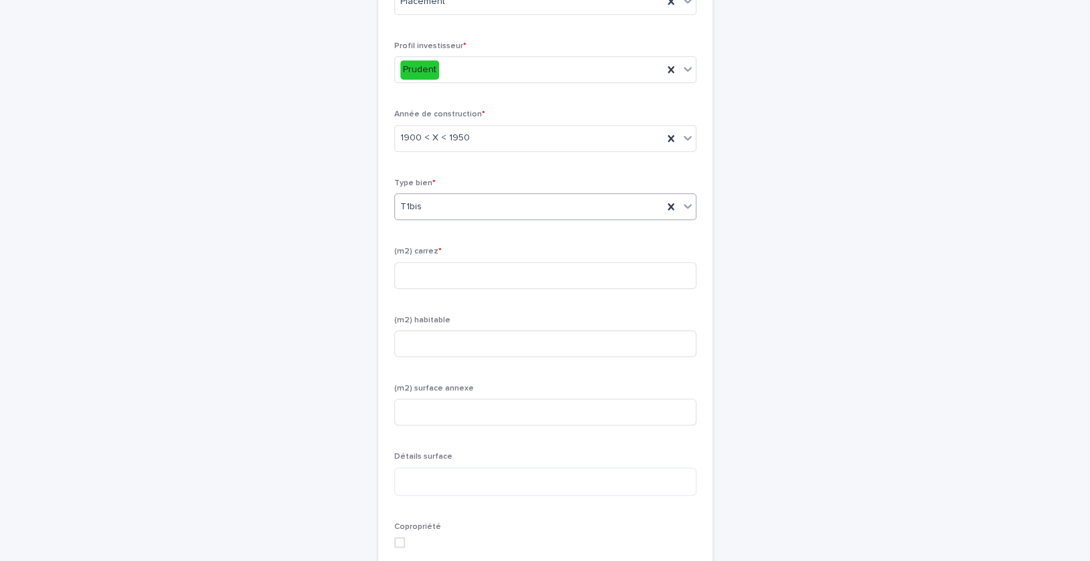
scroll to position [858, 0]
click at [416, 287] on input at bounding box center [545, 273] width 302 height 27
type input "**"
click at [441, 355] on input at bounding box center [545, 341] width 302 height 27
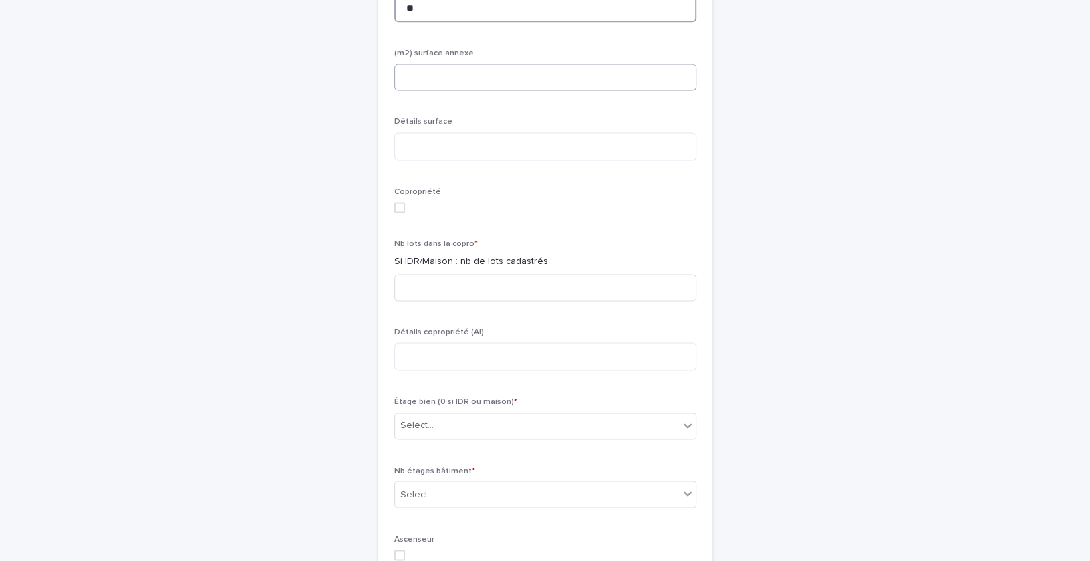
scroll to position [1204, 0]
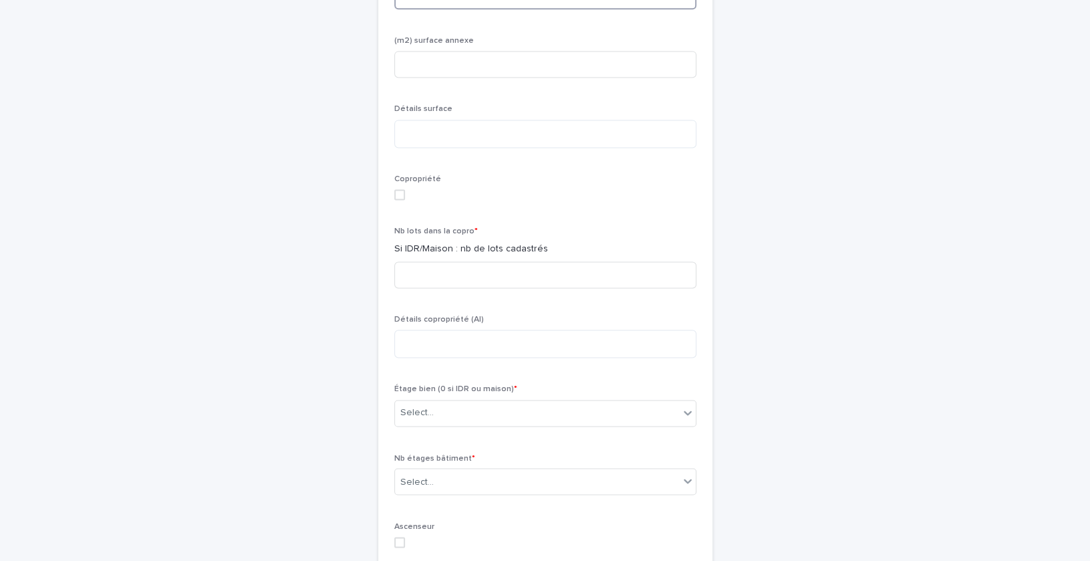
type input "**"
click at [398, 211] on div "Copropriété" at bounding box center [545, 192] width 302 height 36
click at [398, 200] on span at bounding box center [399, 194] width 11 height 11
click at [448, 288] on input at bounding box center [545, 274] width 302 height 27
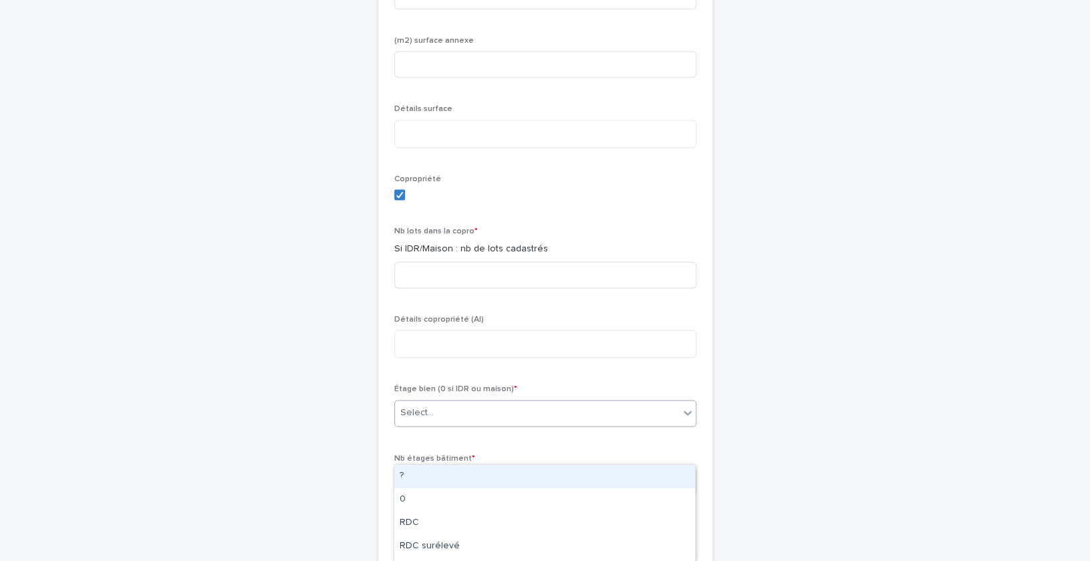
click at [449, 424] on div "Select..." at bounding box center [537, 413] width 284 height 22
click at [435, 295] on div "Nb lots dans la copro * Si IDR/Maison : nb de lots cadastrés" at bounding box center [545, 263] width 302 height 72
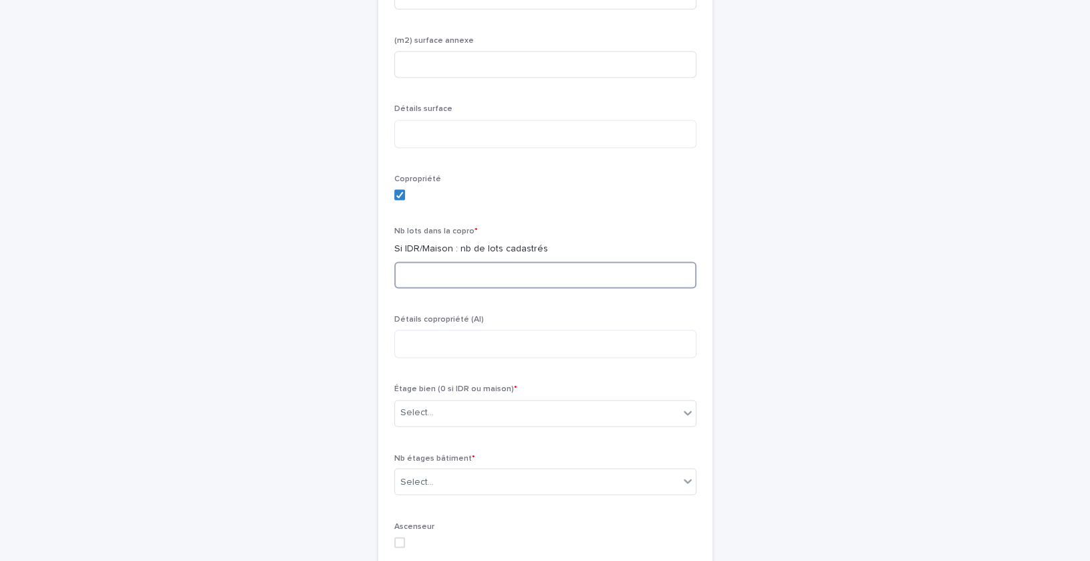
click at [431, 288] on input at bounding box center [545, 274] width 302 height 27
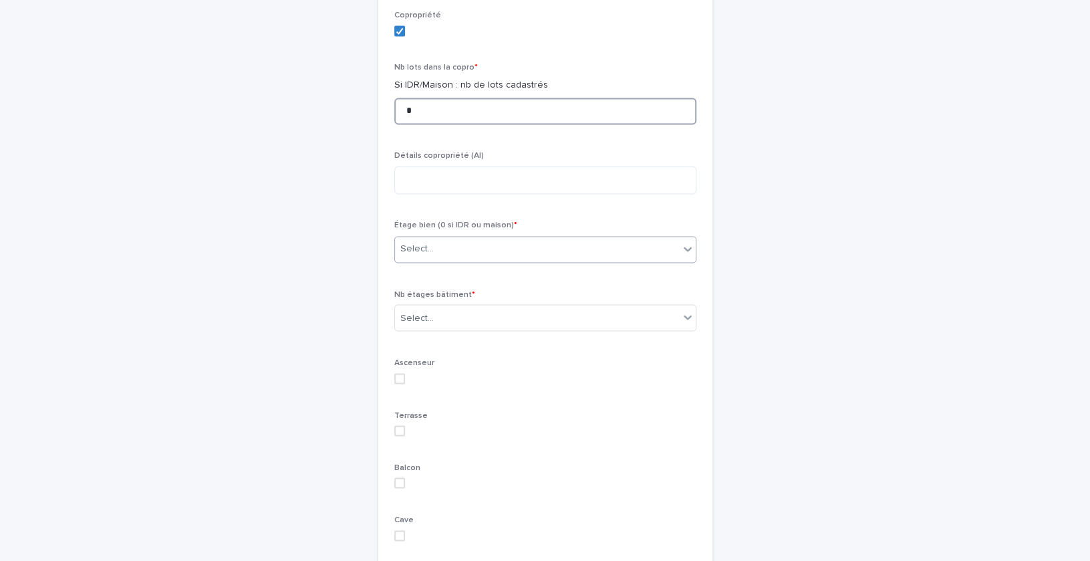
type input "*"
click at [473, 260] on div "Select..." at bounding box center [537, 249] width 284 height 22
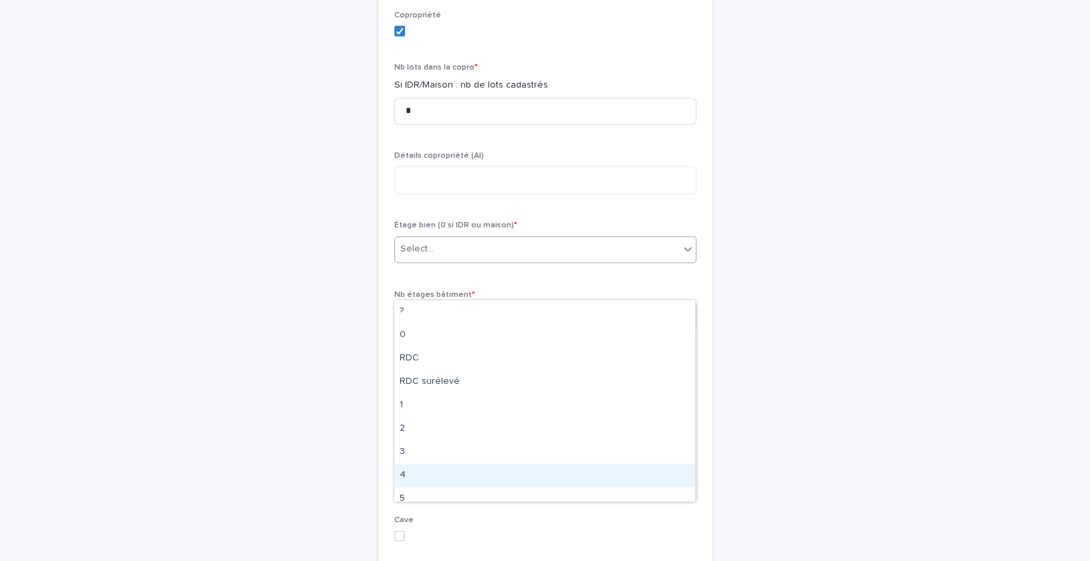
click at [428, 474] on div "4" at bounding box center [544, 475] width 301 height 23
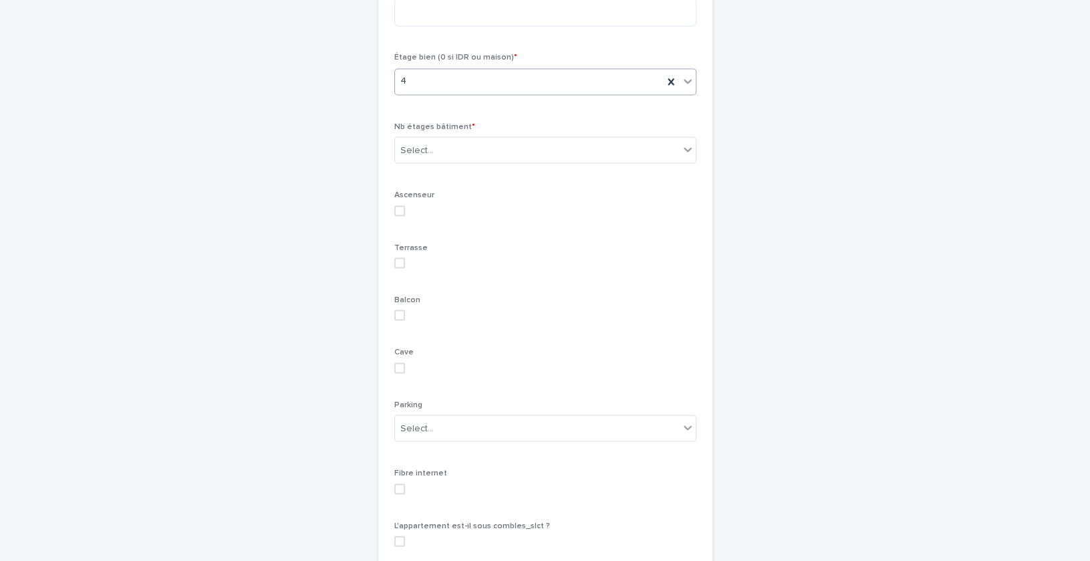
scroll to position [1545, 0]
click at [432, 153] on div "Select..." at bounding box center [545, 139] width 302 height 27
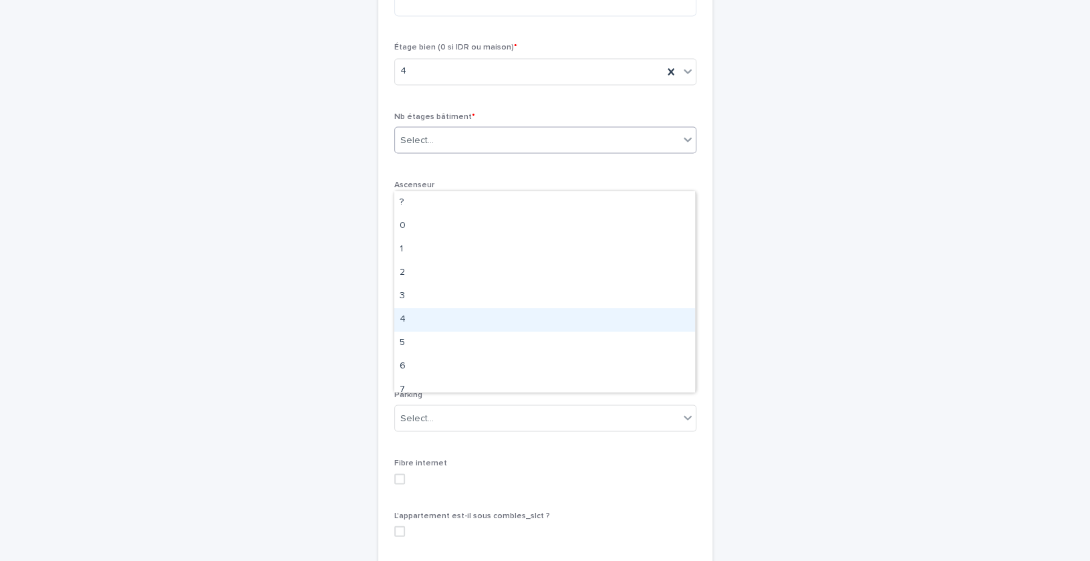
click at [428, 314] on div "4" at bounding box center [544, 319] width 301 height 23
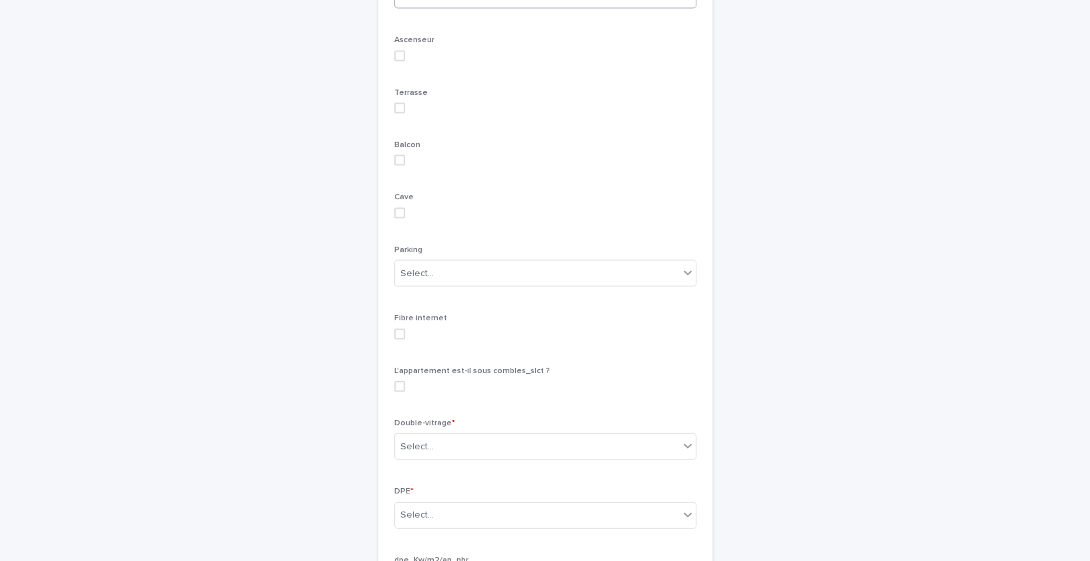
scroll to position [1690, 0]
click at [400, 340] on span at bounding box center [399, 334] width 11 height 11
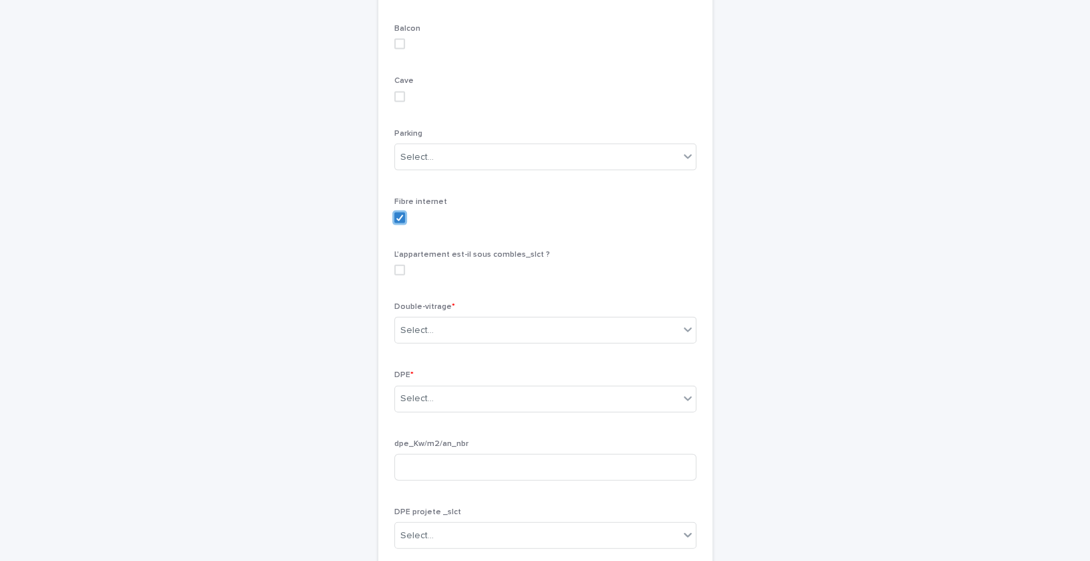
click at [402, 275] on span at bounding box center [399, 270] width 11 height 11
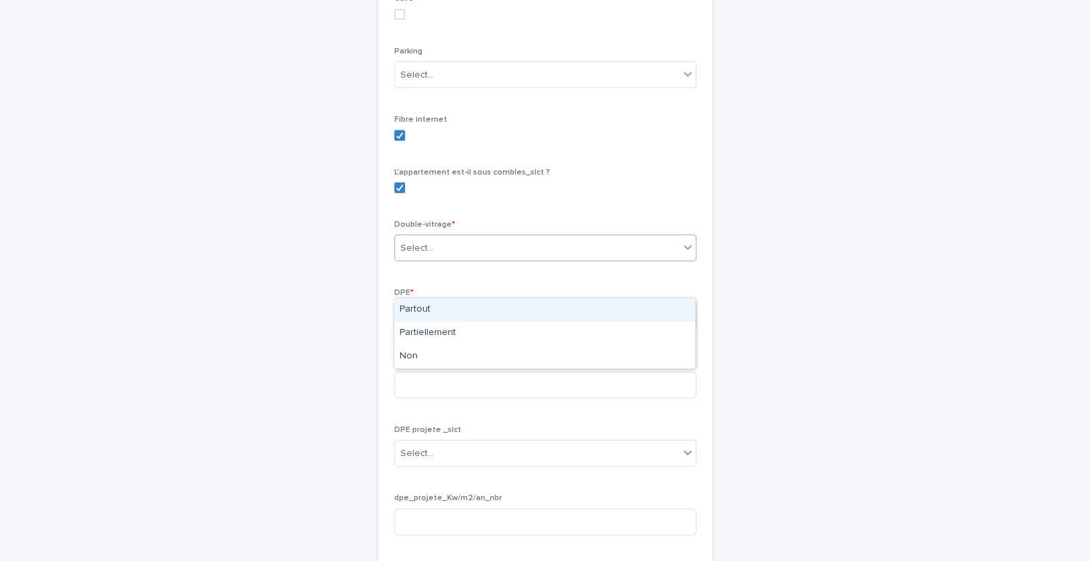
click at [474, 259] on div "Select..." at bounding box center [537, 248] width 284 height 22
click at [459, 312] on div "Partout" at bounding box center [544, 309] width 301 height 23
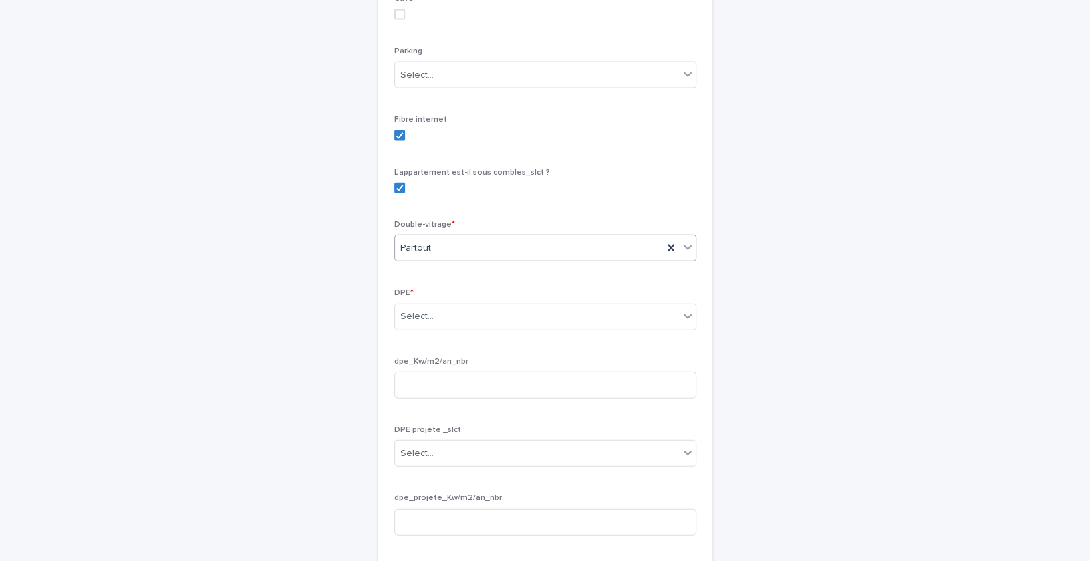
scroll to position [1939, 0]
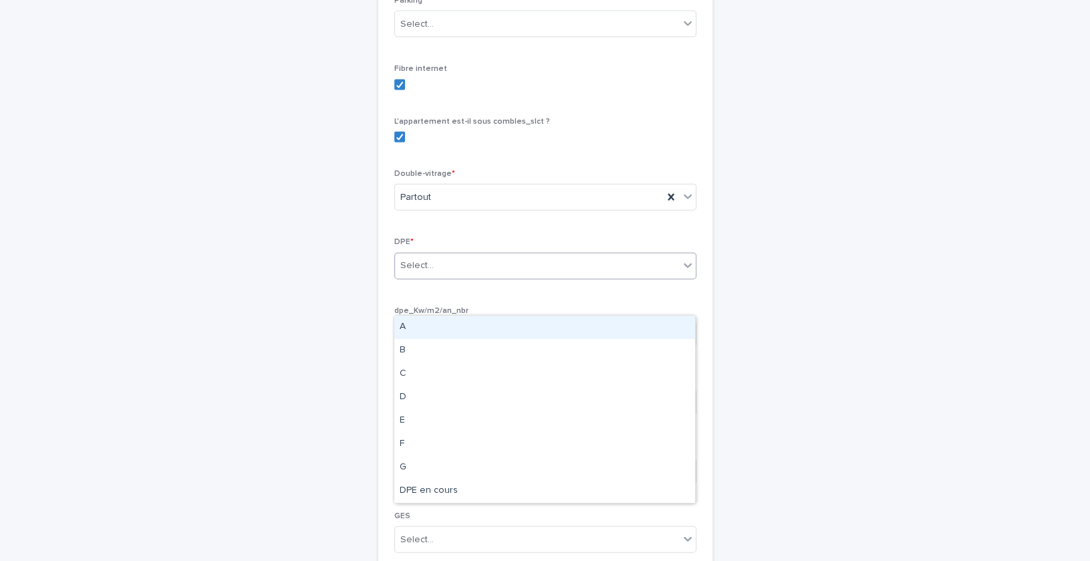
click at [454, 277] on div "Select..." at bounding box center [537, 266] width 284 height 22
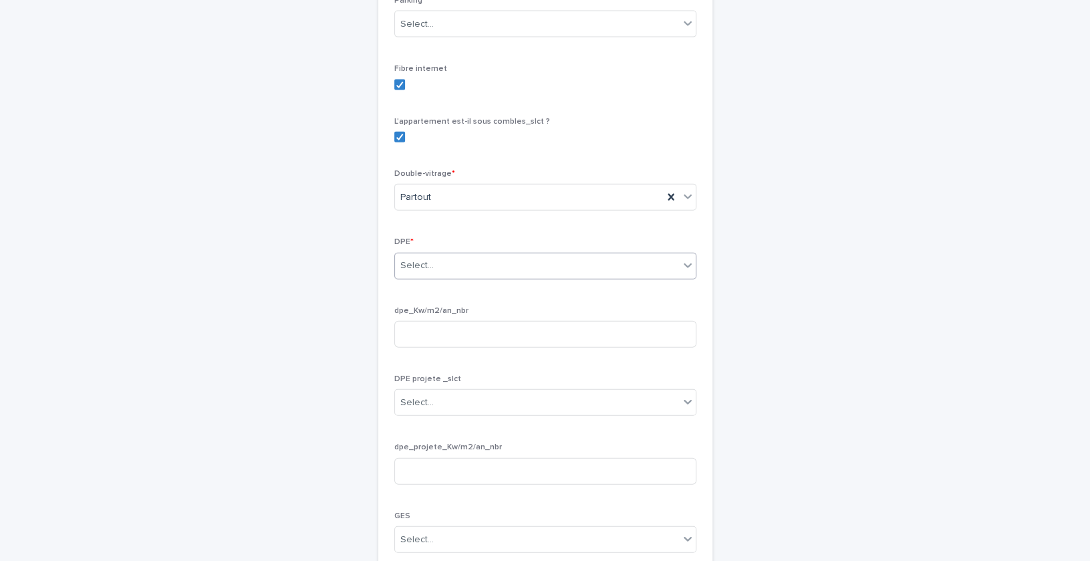
click at [427, 273] on div "Select..." at bounding box center [416, 266] width 33 height 14
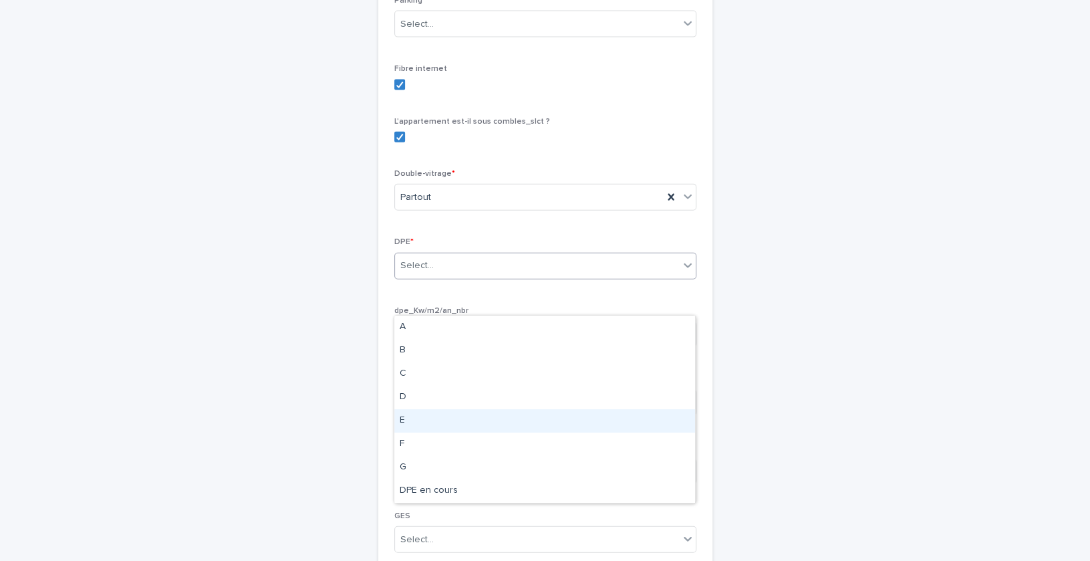
click at [424, 409] on div "E" at bounding box center [544, 420] width 301 height 23
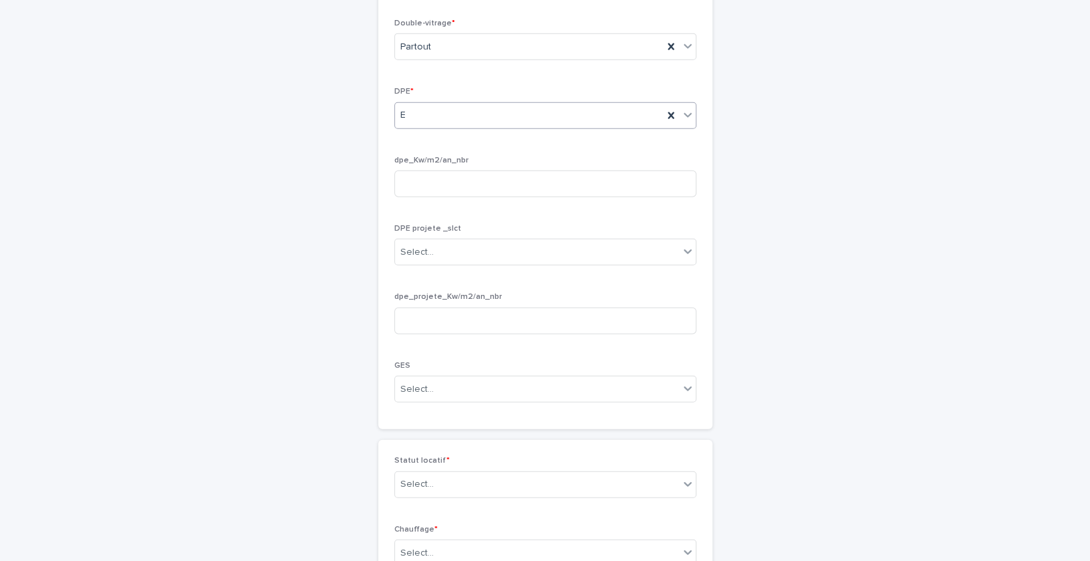
scroll to position [2091, 0]
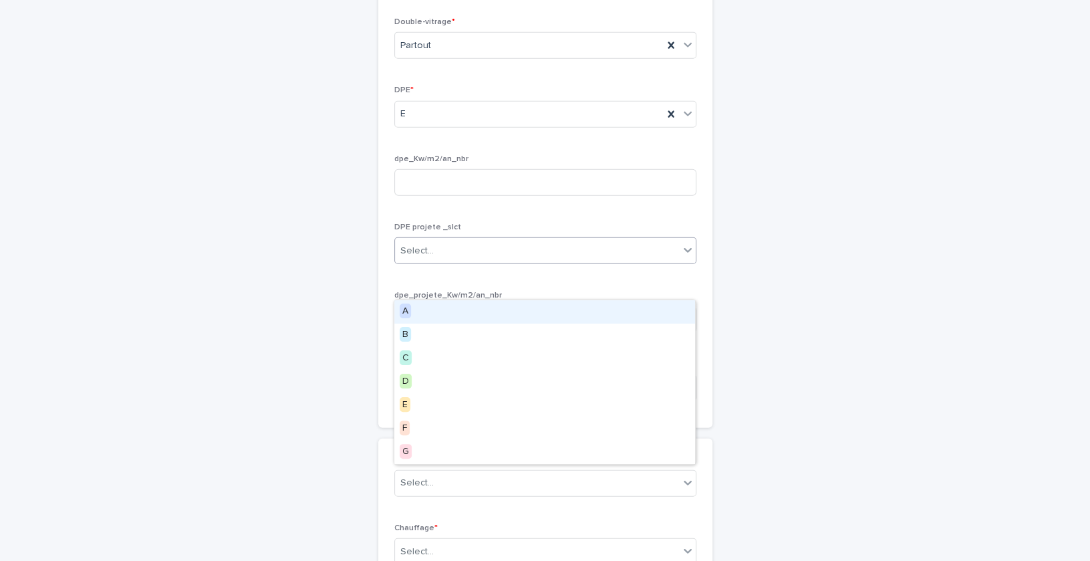
click at [428, 258] on div "Select..." at bounding box center [416, 251] width 33 height 14
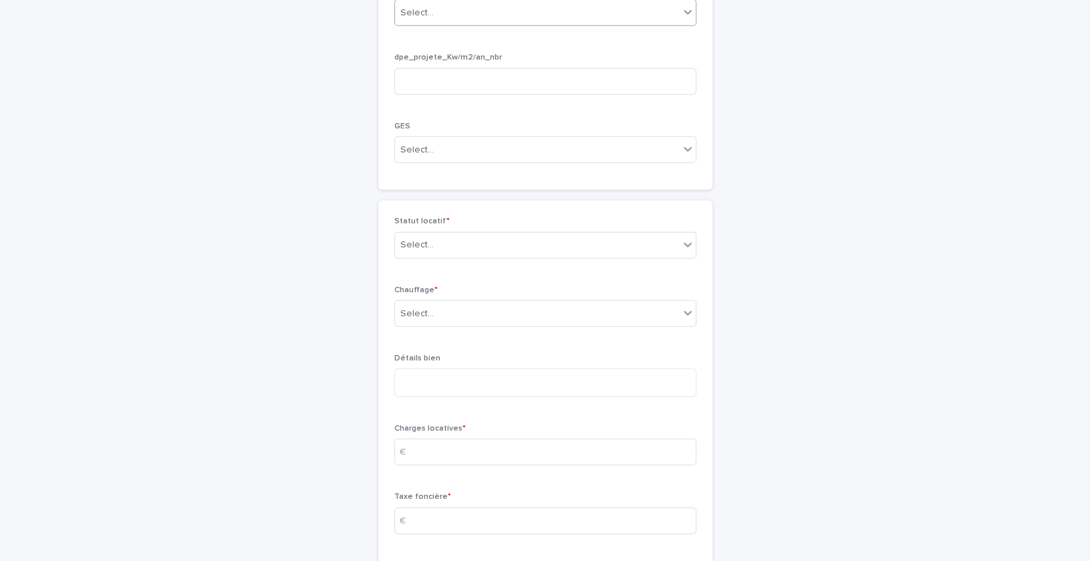
scroll to position [2327, 0]
click at [443, 257] on div "Select..." at bounding box center [537, 246] width 284 height 22
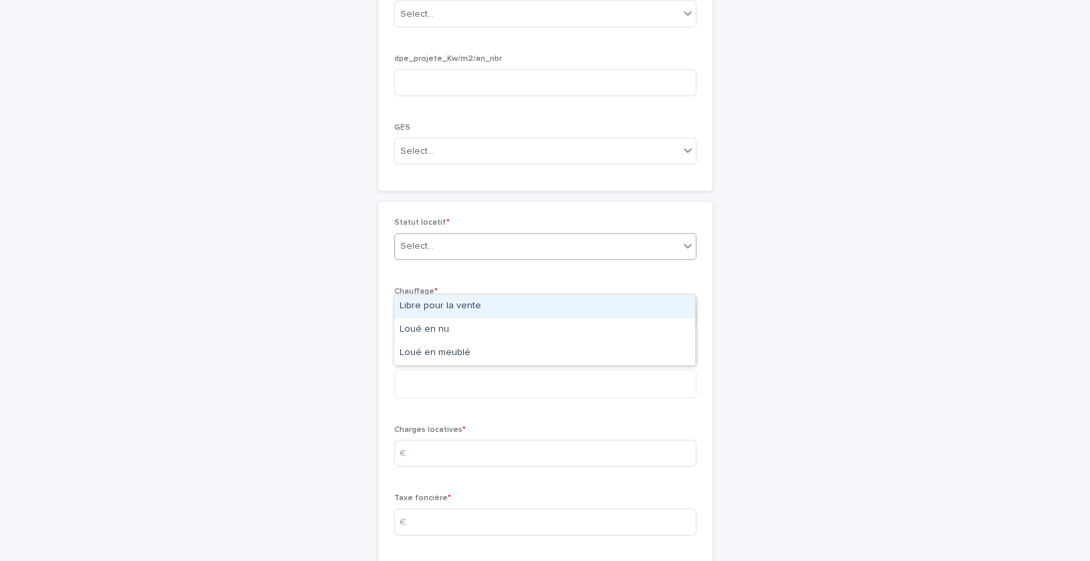
click at [439, 311] on div "Libre pour la vente" at bounding box center [544, 306] width 301 height 23
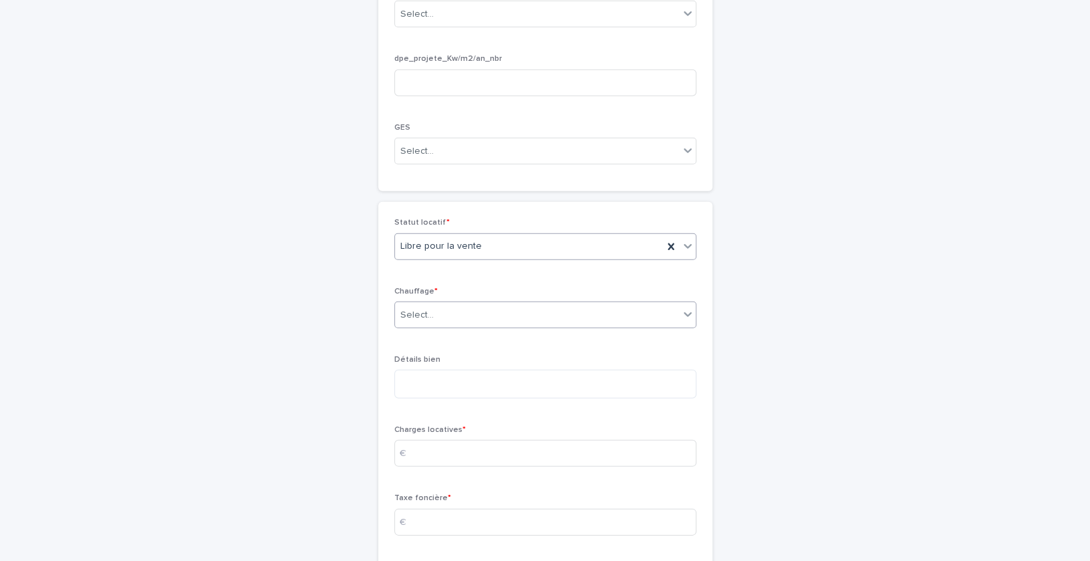
click at [435, 321] on input "text" at bounding box center [435, 314] width 1 height 11
click at [426, 420] on div "Individuel élec" at bounding box center [544, 420] width 301 height 23
click at [463, 398] on textarea at bounding box center [545, 384] width 302 height 28
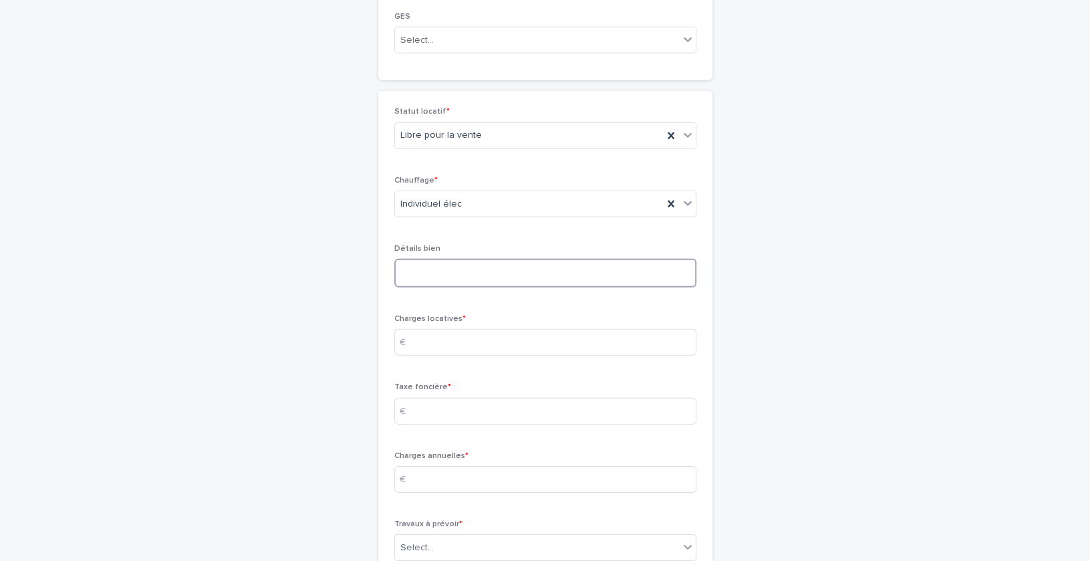
scroll to position [2441, 0]
click at [448, 353] on input at bounding box center [545, 339] width 302 height 27
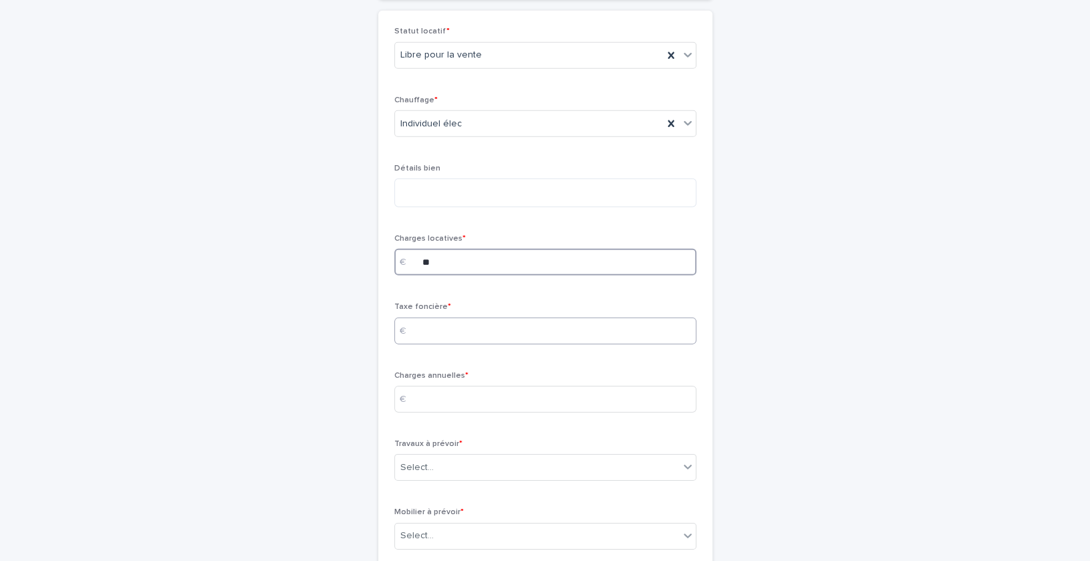
type input "**"
click at [446, 344] on input at bounding box center [545, 330] width 302 height 27
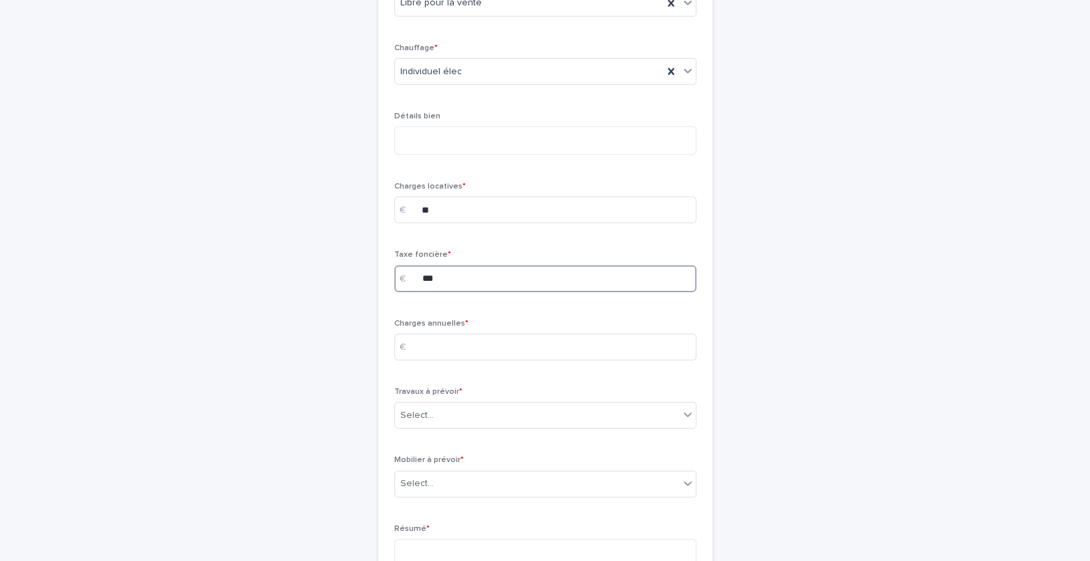
scroll to position [2573, 0]
type input "***"
click at [459, 358] on input at bounding box center [545, 344] width 302 height 27
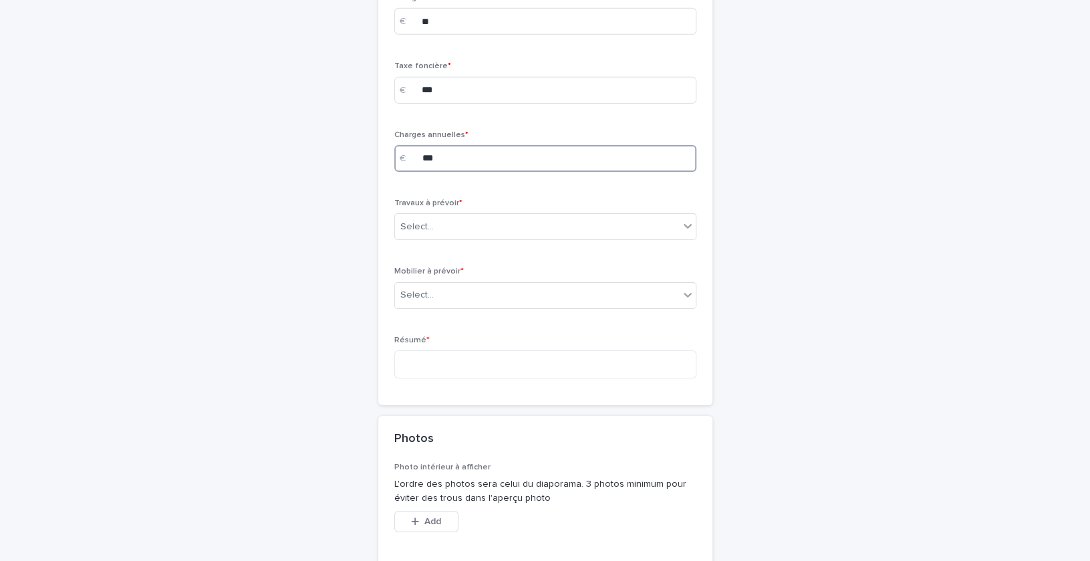
scroll to position [2763, 0]
type input "***"
click at [504, 234] on div "Select..." at bounding box center [537, 223] width 284 height 22
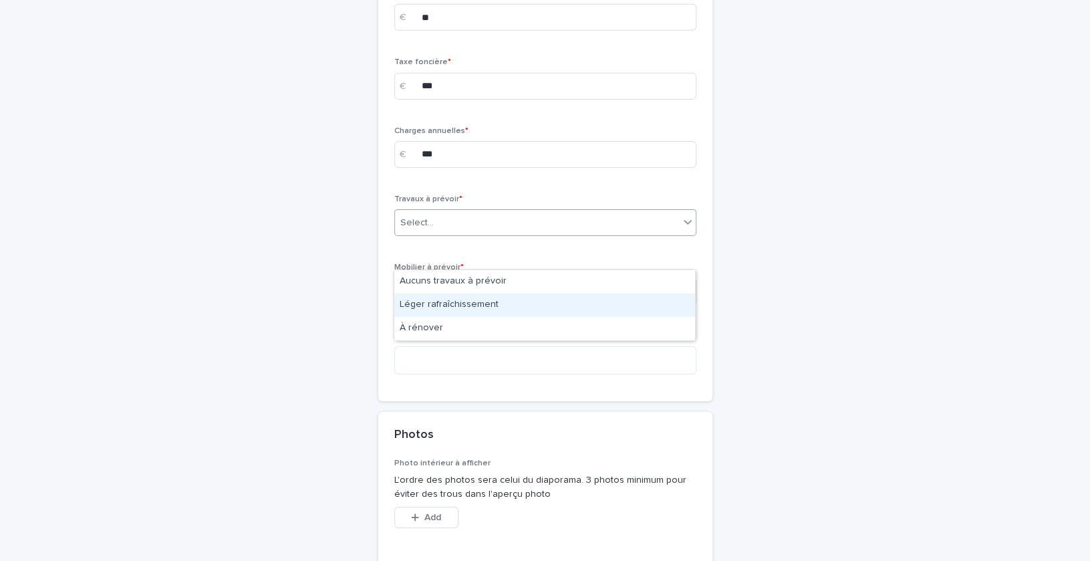
click at [488, 308] on div "Léger rafraîchissement" at bounding box center [544, 304] width 301 height 23
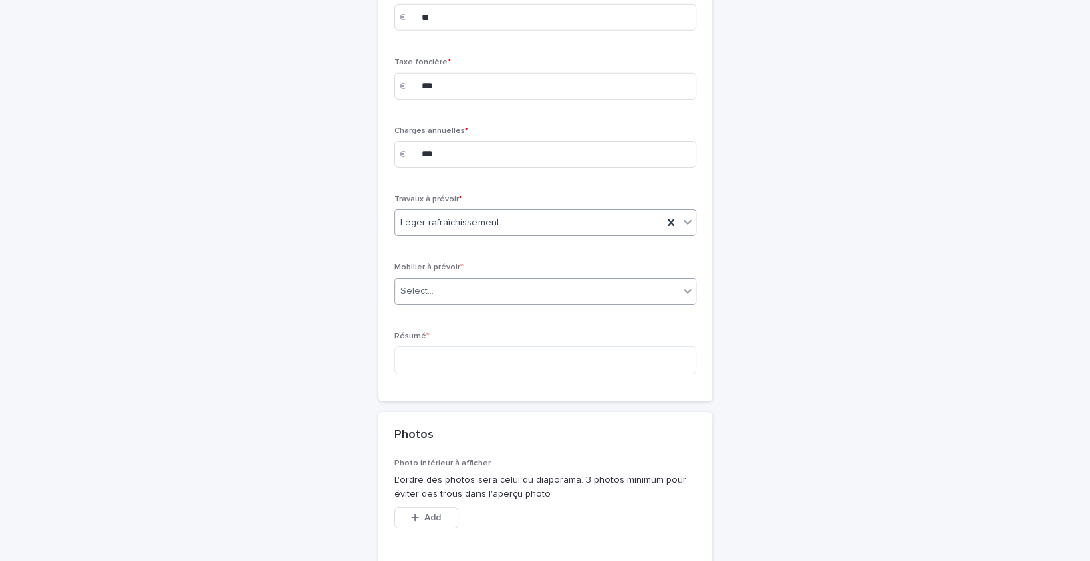
click at [471, 302] on div "Select..." at bounding box center [537, 291] width 284 height 22
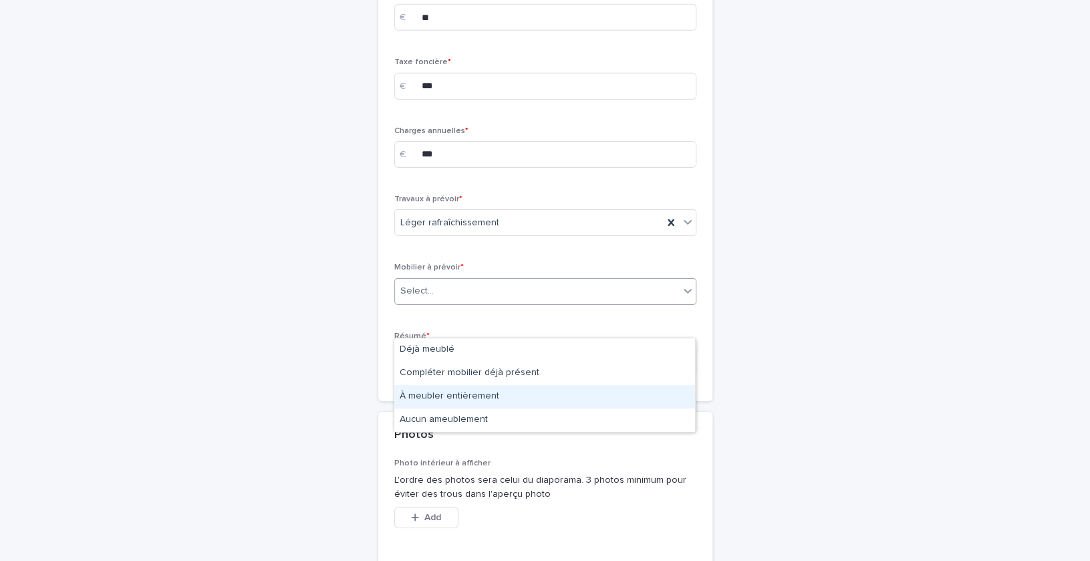
click at [460, 406] on div "À meubler entièrement" at bounding box center [544, 396] width 301 height 23
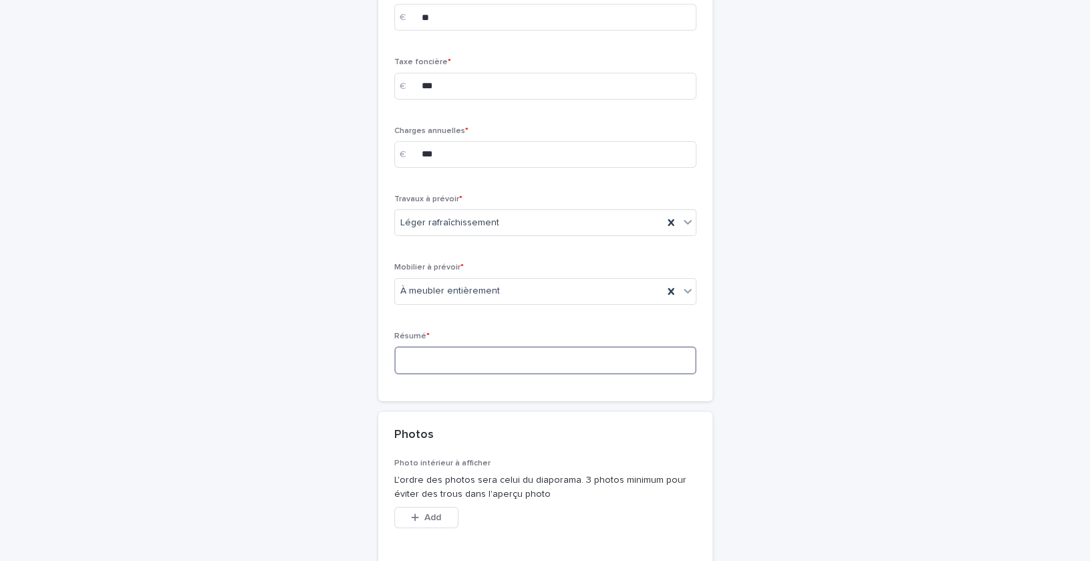
click at [451, 374] on textarea at bounding box center [545, 360] width 302 height 28
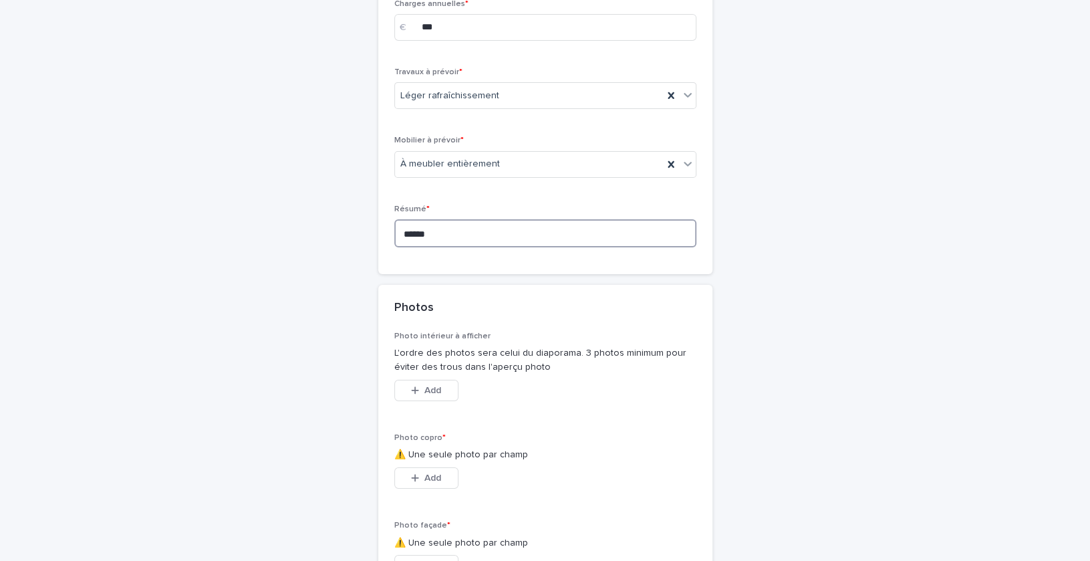
scroll to position [2888, 0]
type textarea "**********"
